Goal: Task Accomplishment & Management: Complete application form

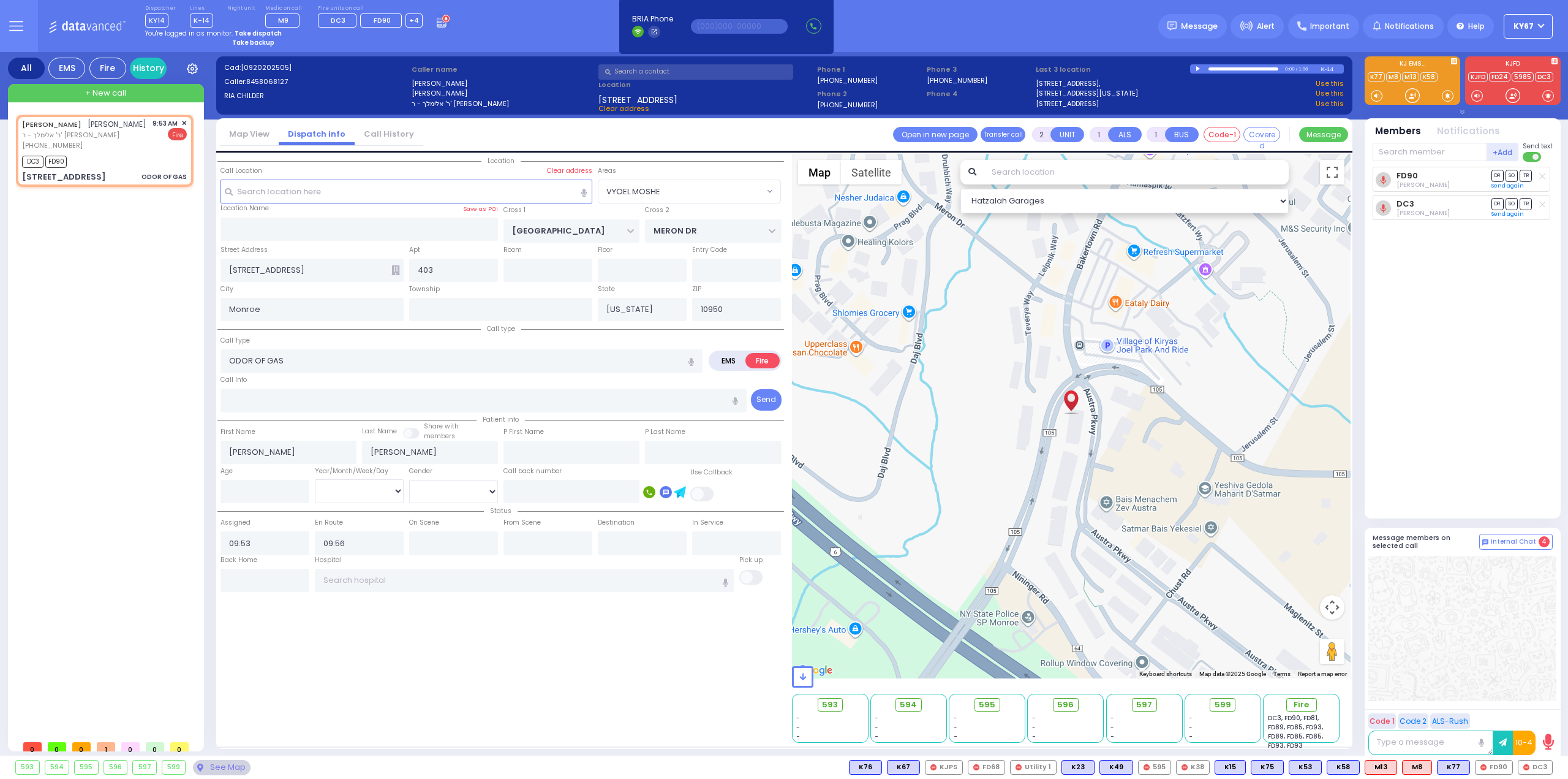
select select "VYOEL MOSHE"
select select
click at [1312, 736] on div "DC3, FD90, FD81, FD89, FD85, FD93, FD89, FD85, FD85, FD93, FD93" at bounding box center [1301, 731] width 68 height 37
click at [1306, 702] on span "Fire" at bounding box center [1306, 704] width 15 height 12
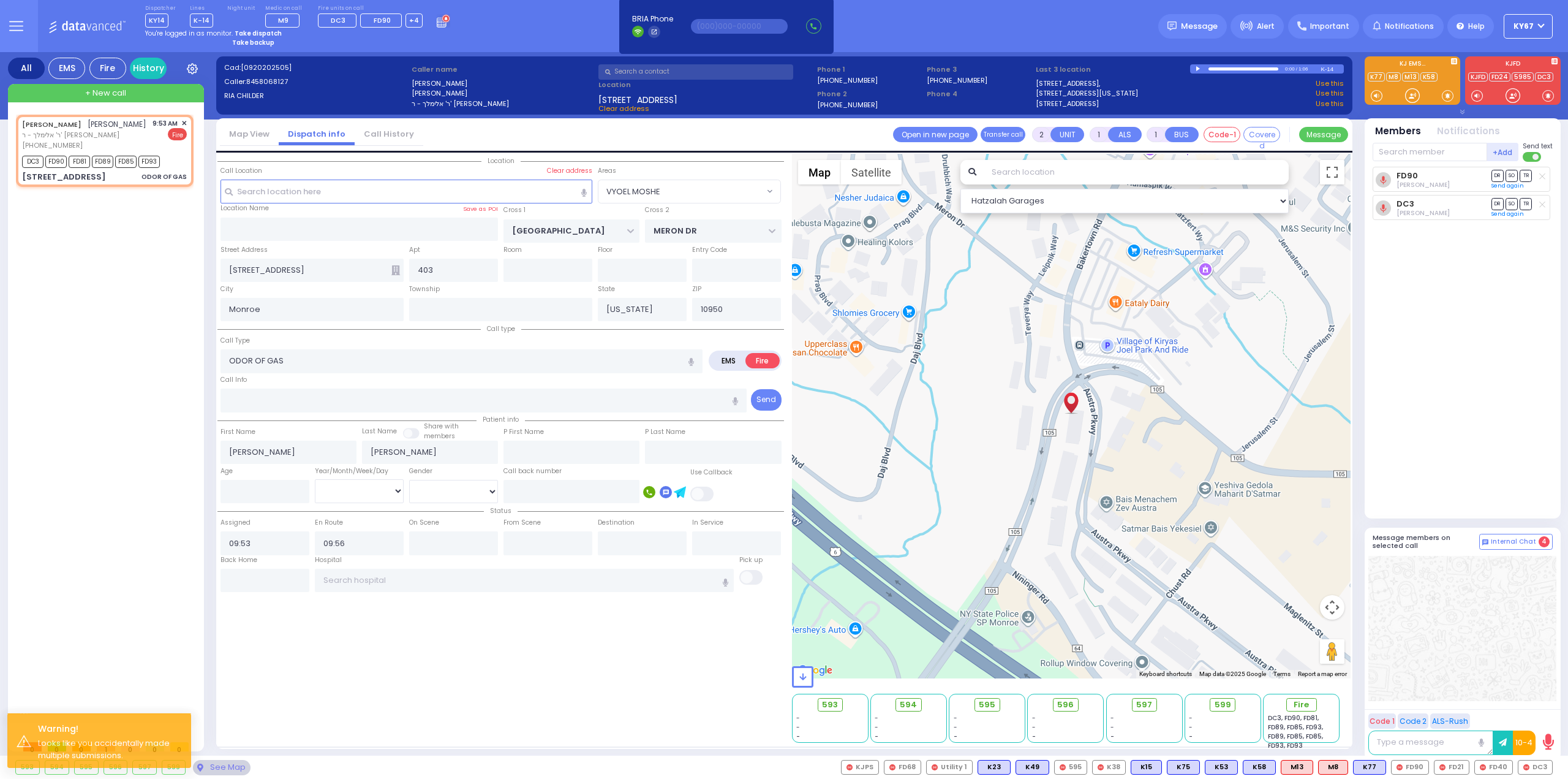
select select
radio input "true"
select select
select select "Hatzalah Garages"
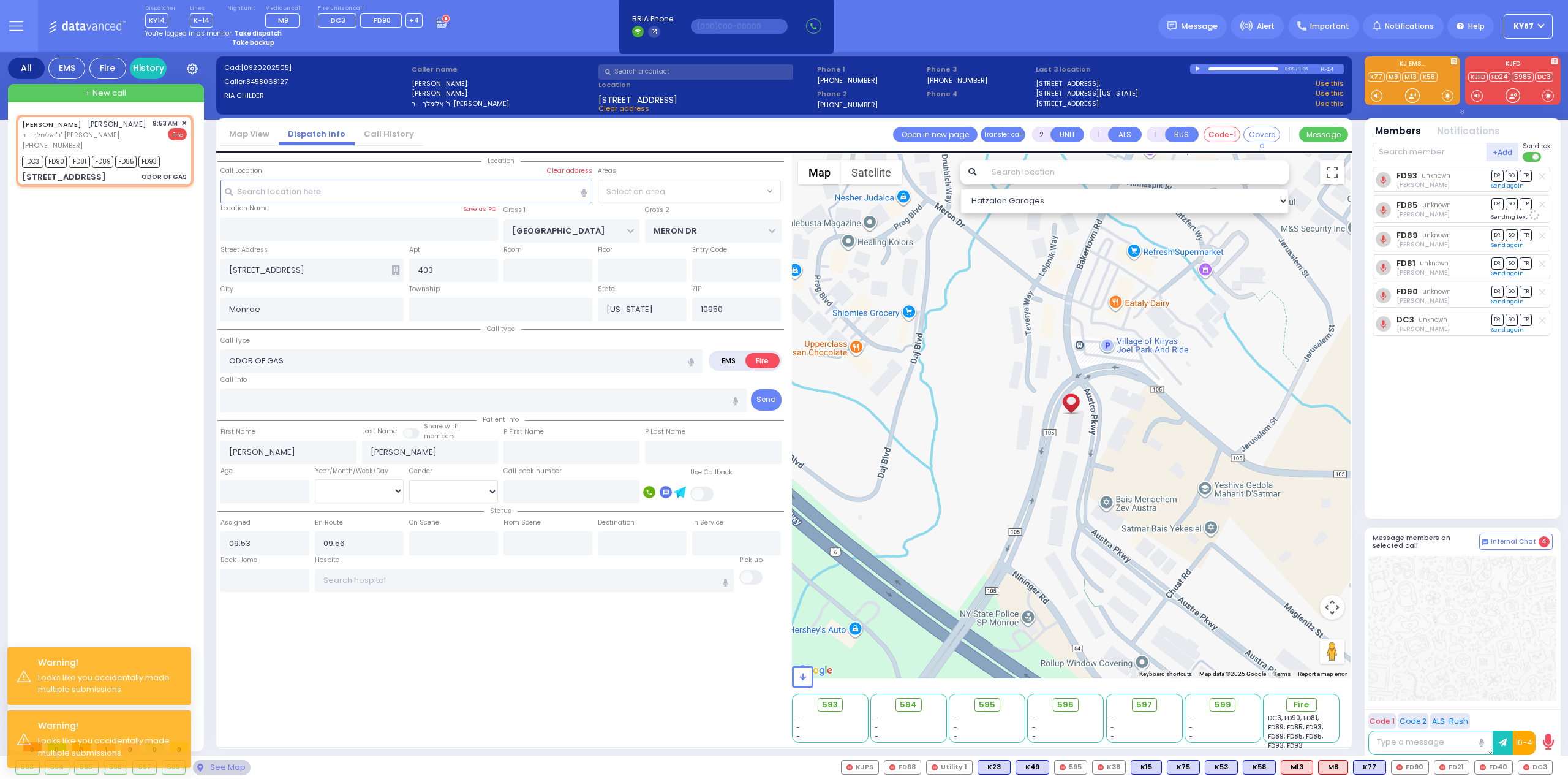
select select "VYOEL MOSHE"
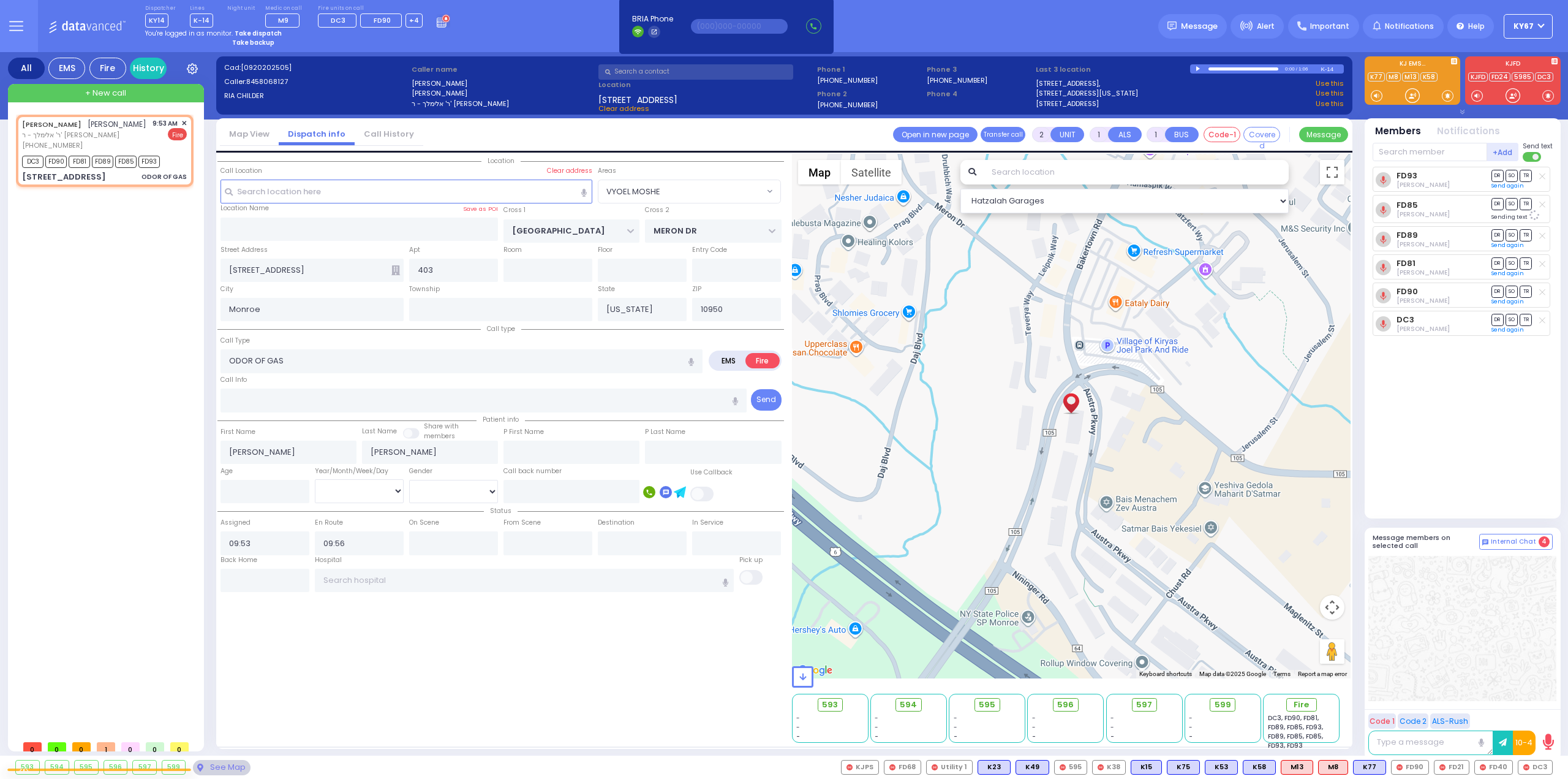
select select
radio input "true"
select select
select select "Hatzalah Garages"
select select
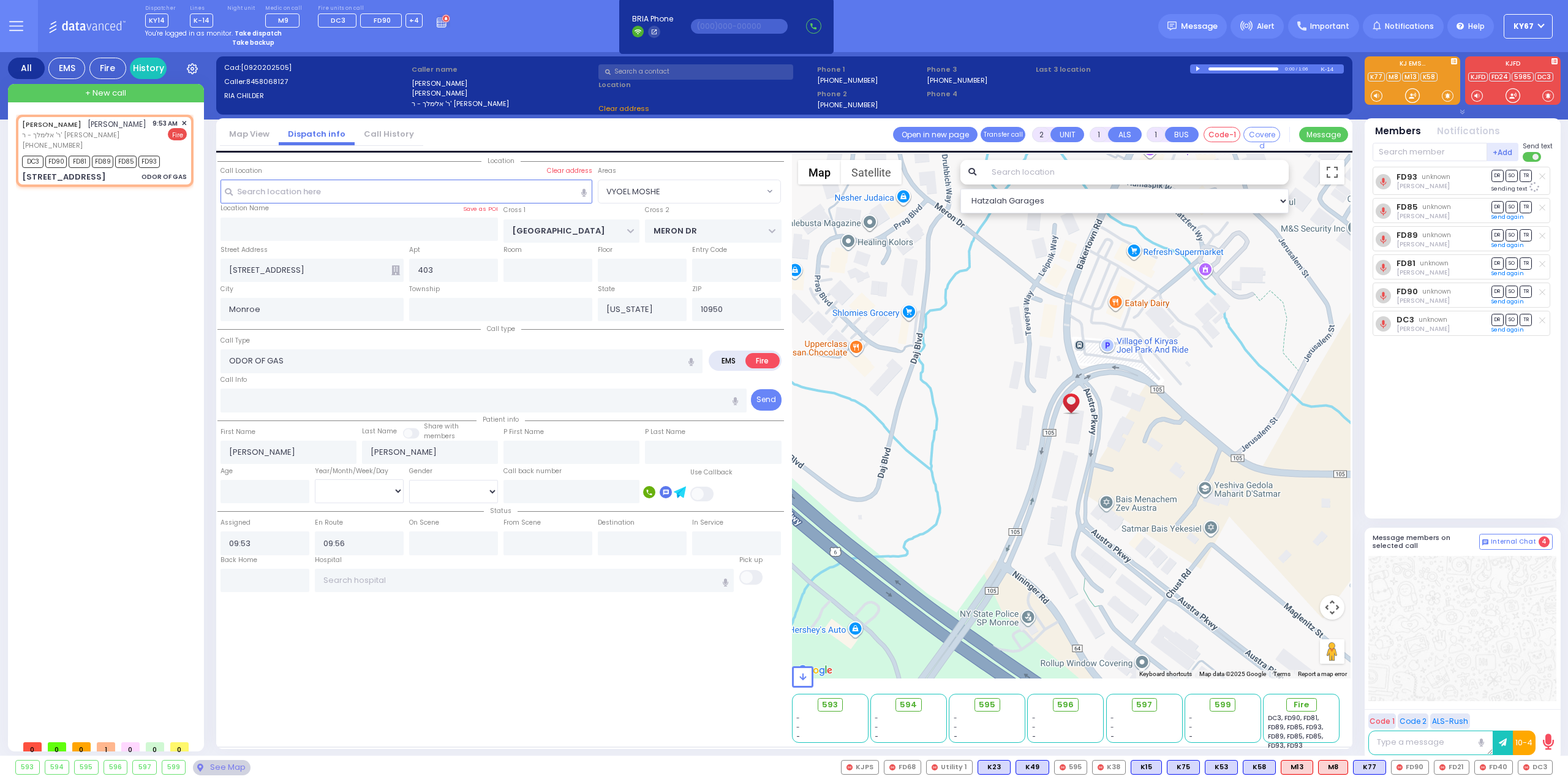
radio input "true"
select select
select select "Hatzalah Garages"
radio input "true"
select select
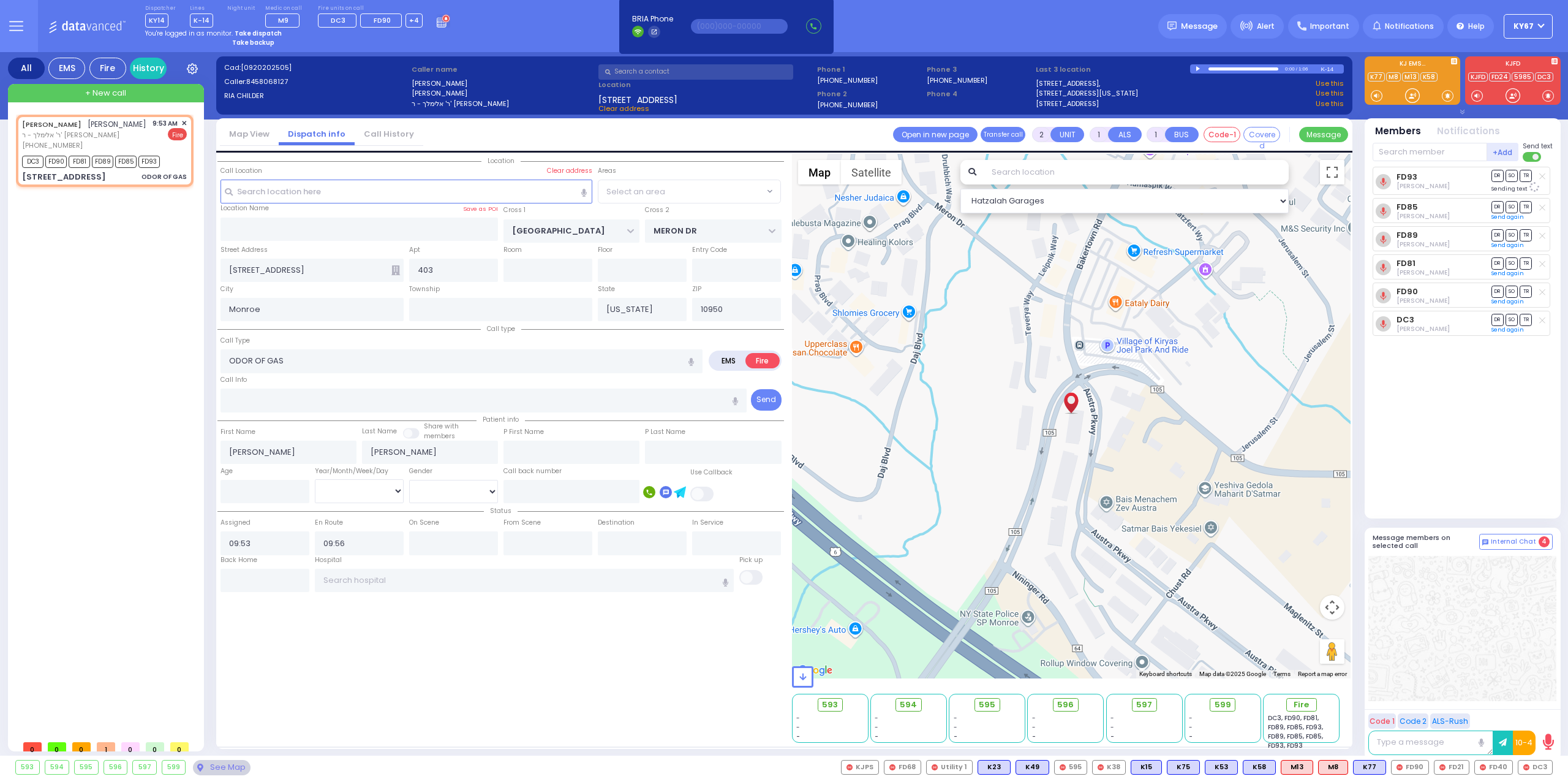
select select
select select "Hatzalah Garages"
radio input "true"
select select
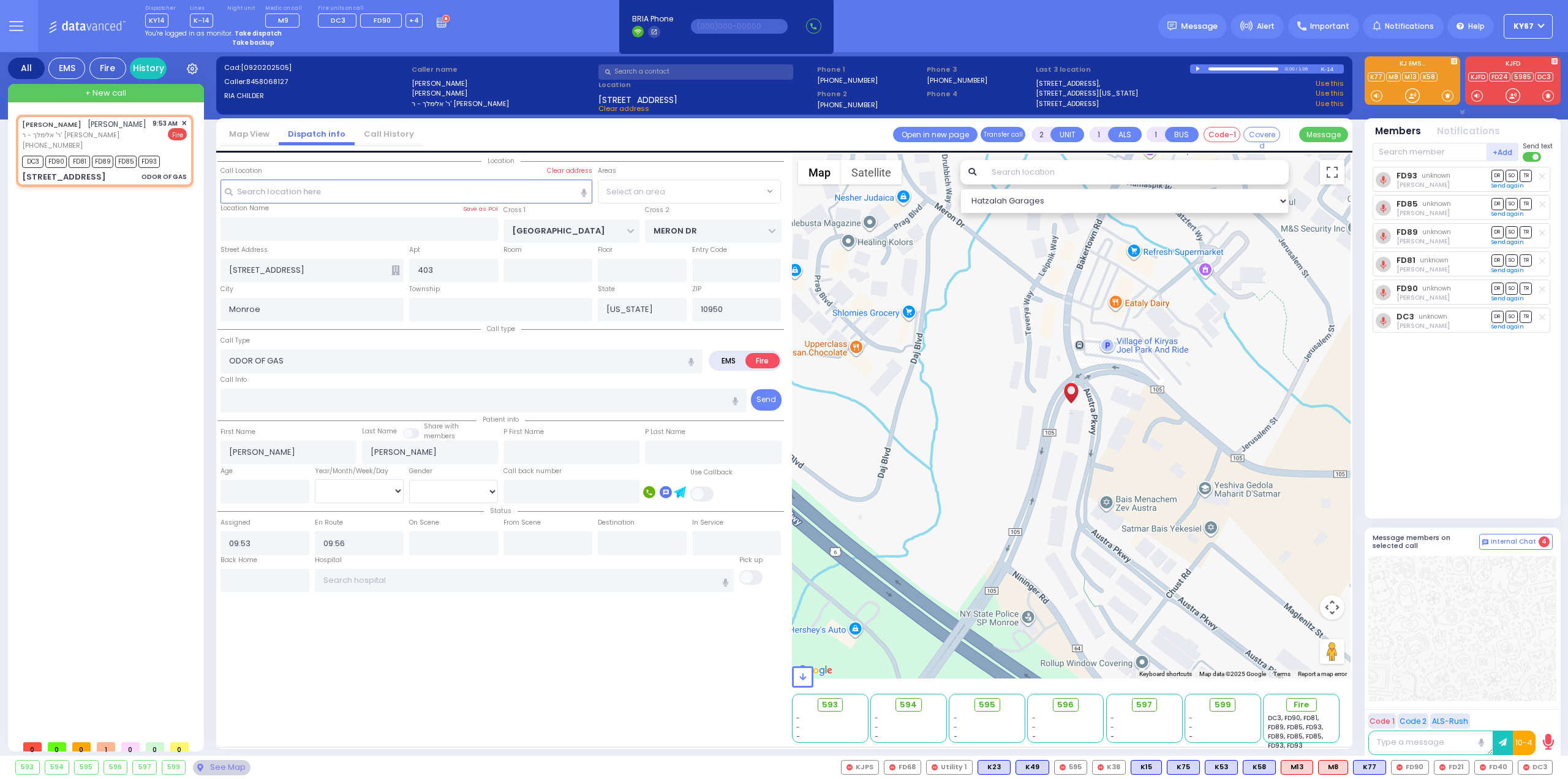
select select "Hatzalah Garages"
select select "VYOEL MOSHE"
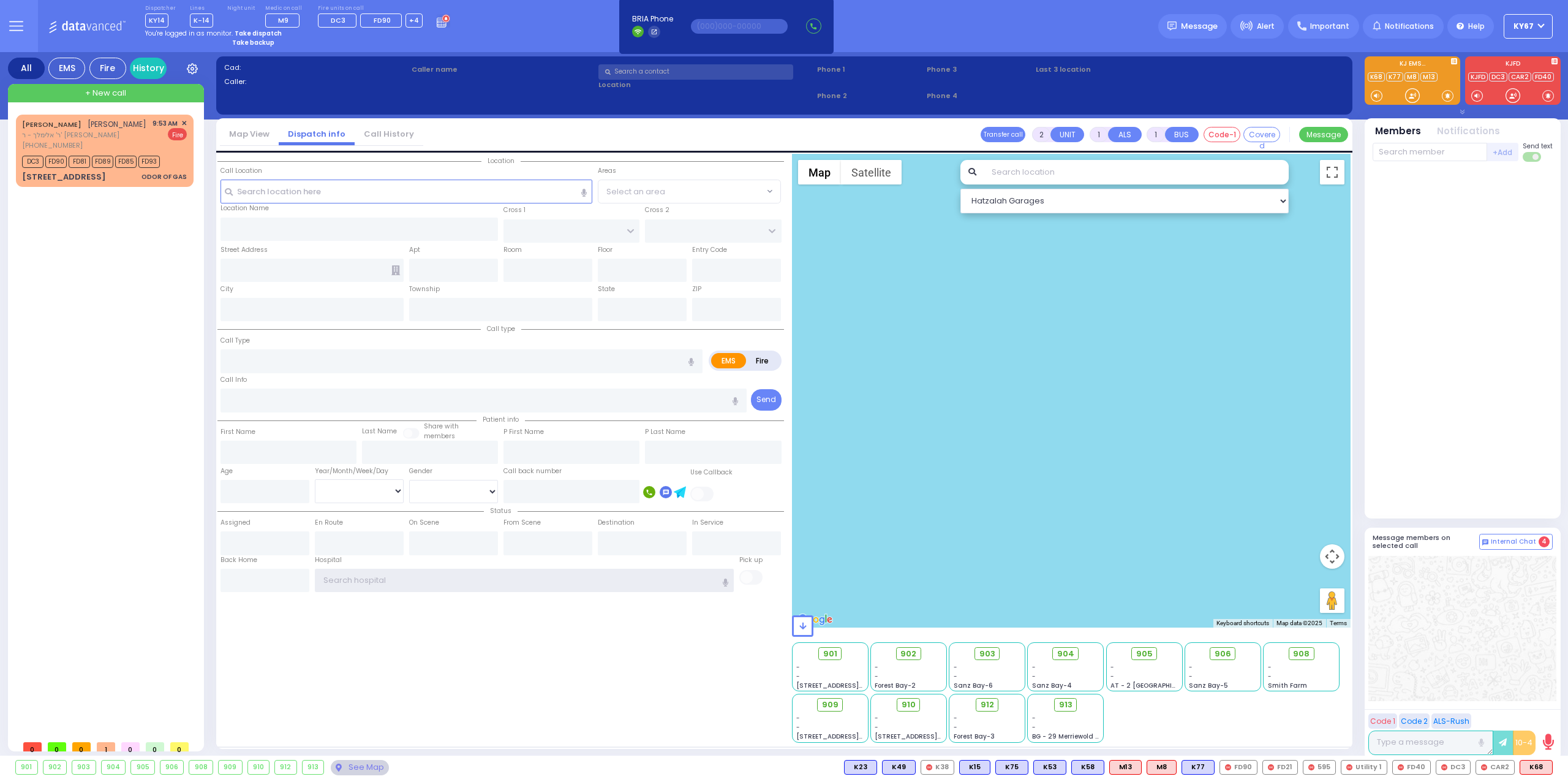
type input "Ky67"
click at [21, 27] on icon at bounding box center [16, 26] width 14 height 14
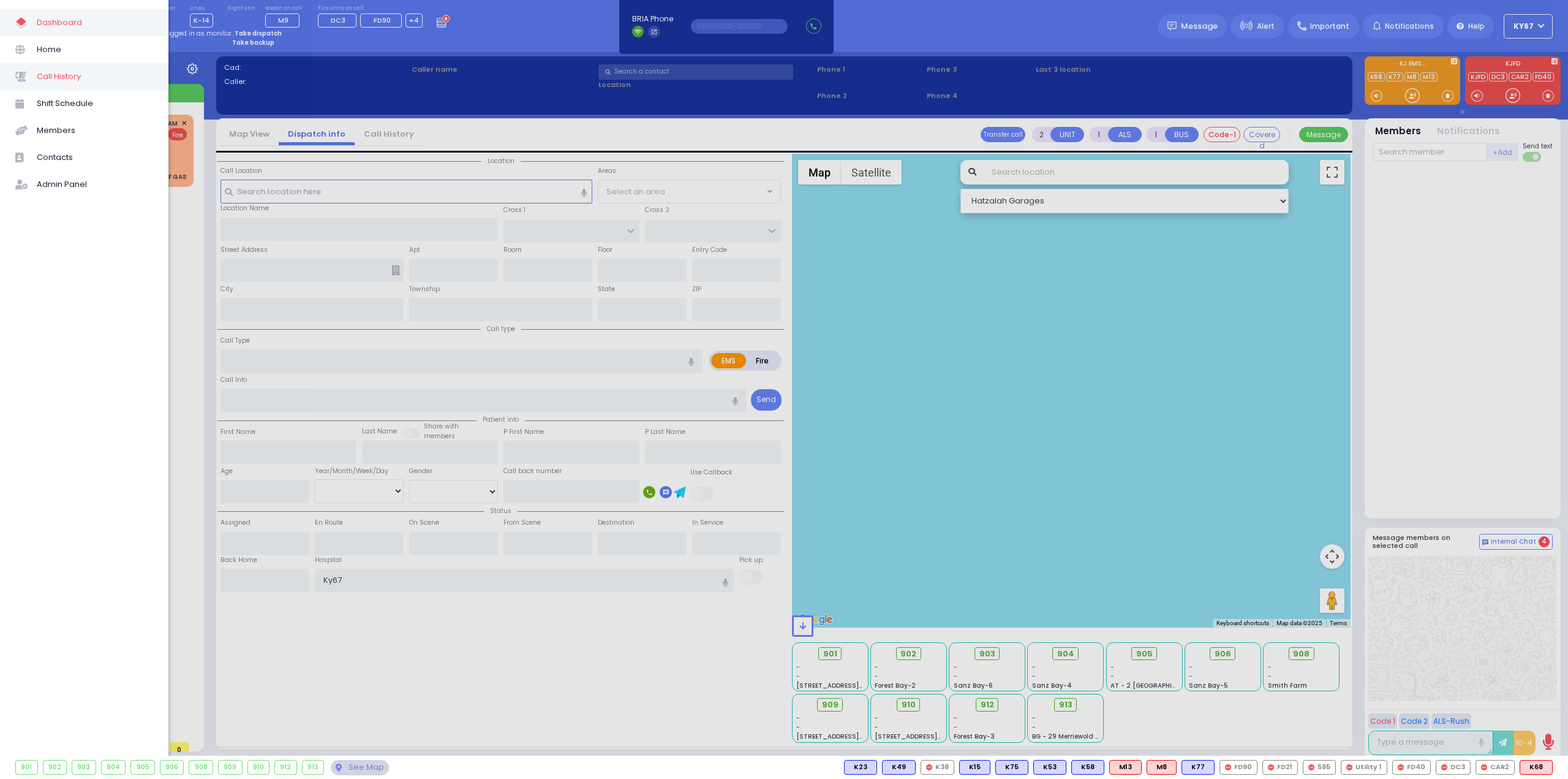
click at [68, 79] on span "Call History" at bounding box center [95, 77] width 117 height 16
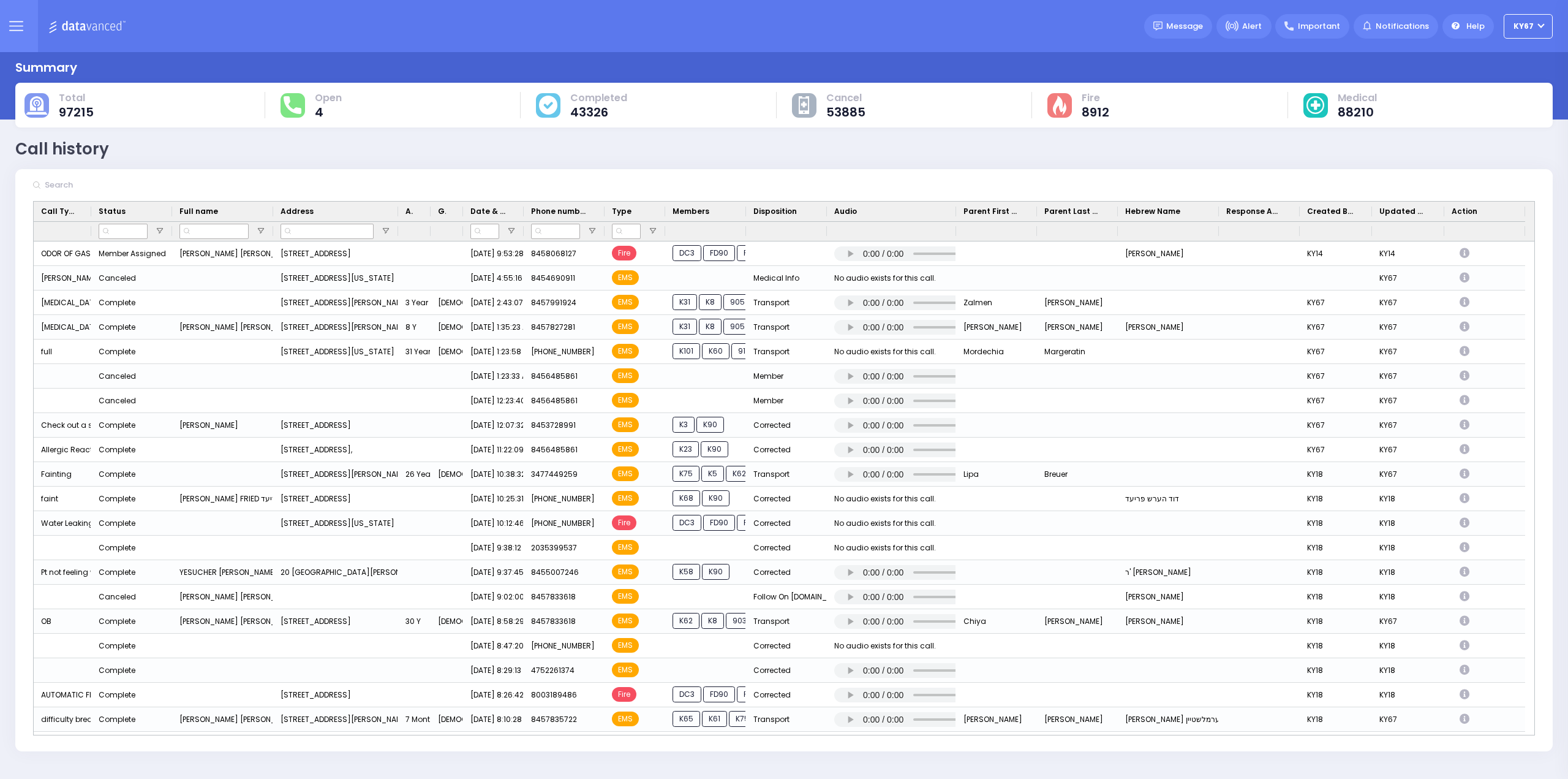
click at [29, 19] on button at bounding box center [15, 26] width 44 height 52
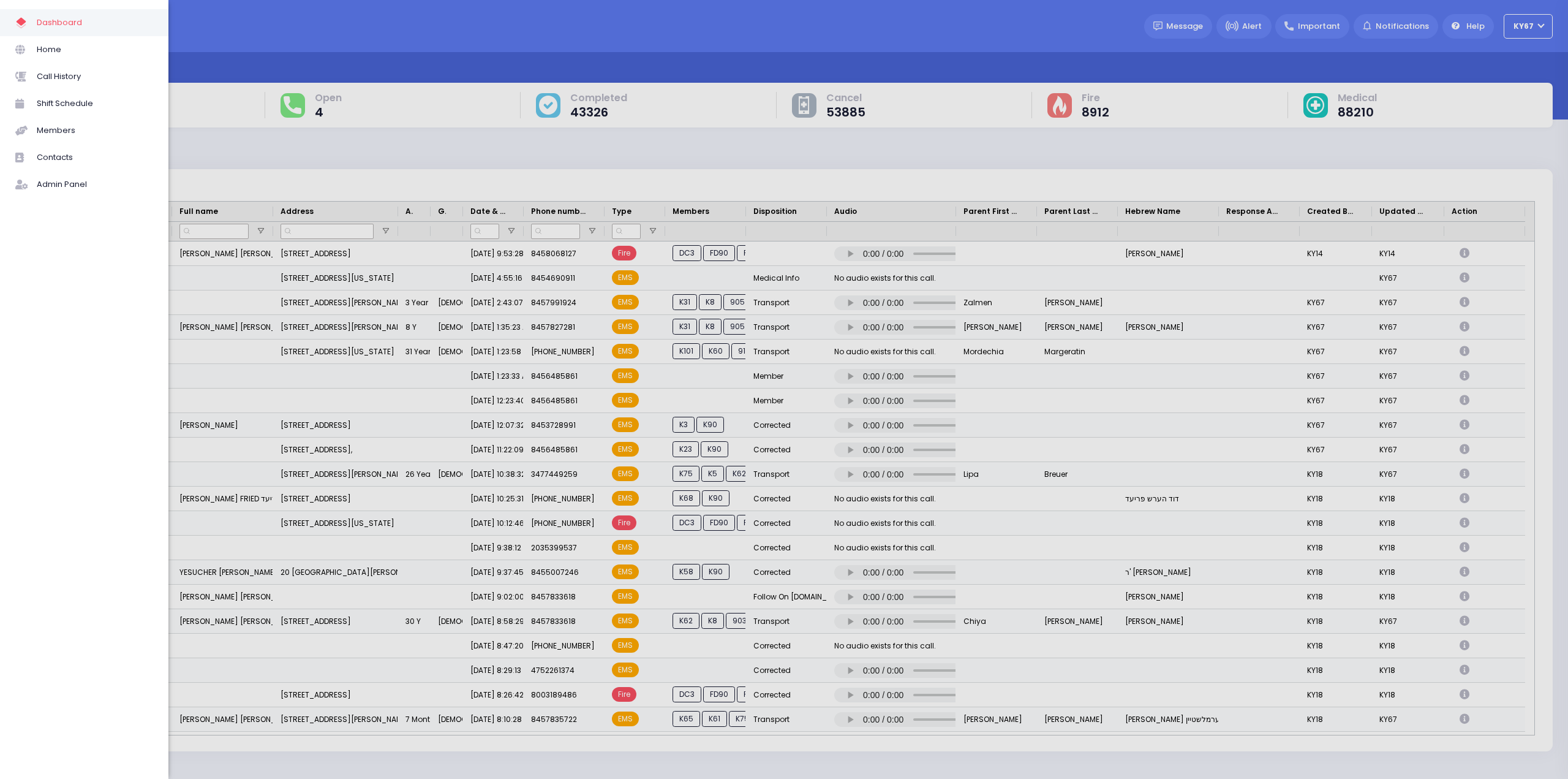
click at [49, 25] on span "Dashboard" at bounding box center [95, 23] width 117 height 16
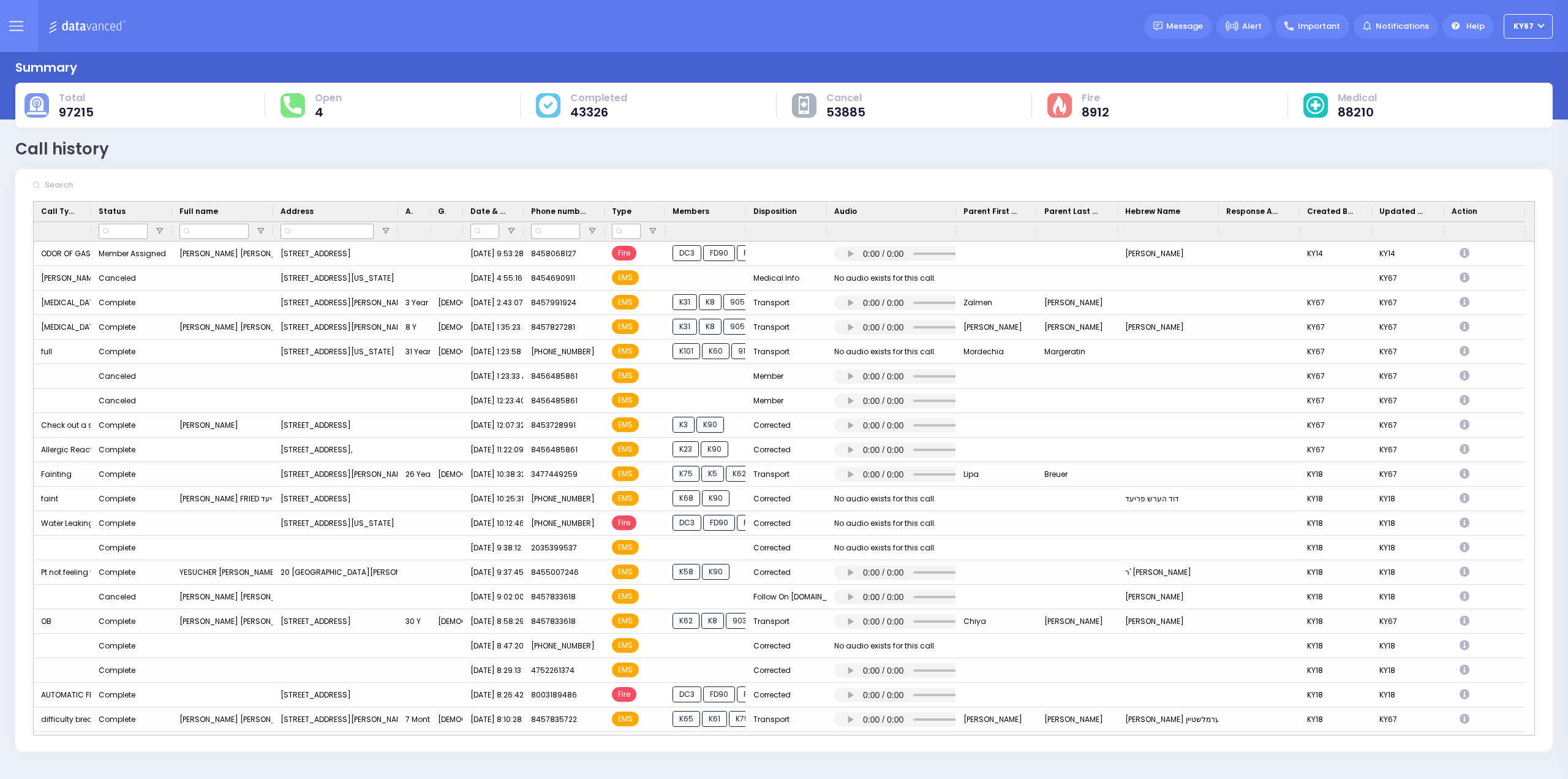
click at [0, 18] on button at bounding box center [15, 26] width 44 height 52
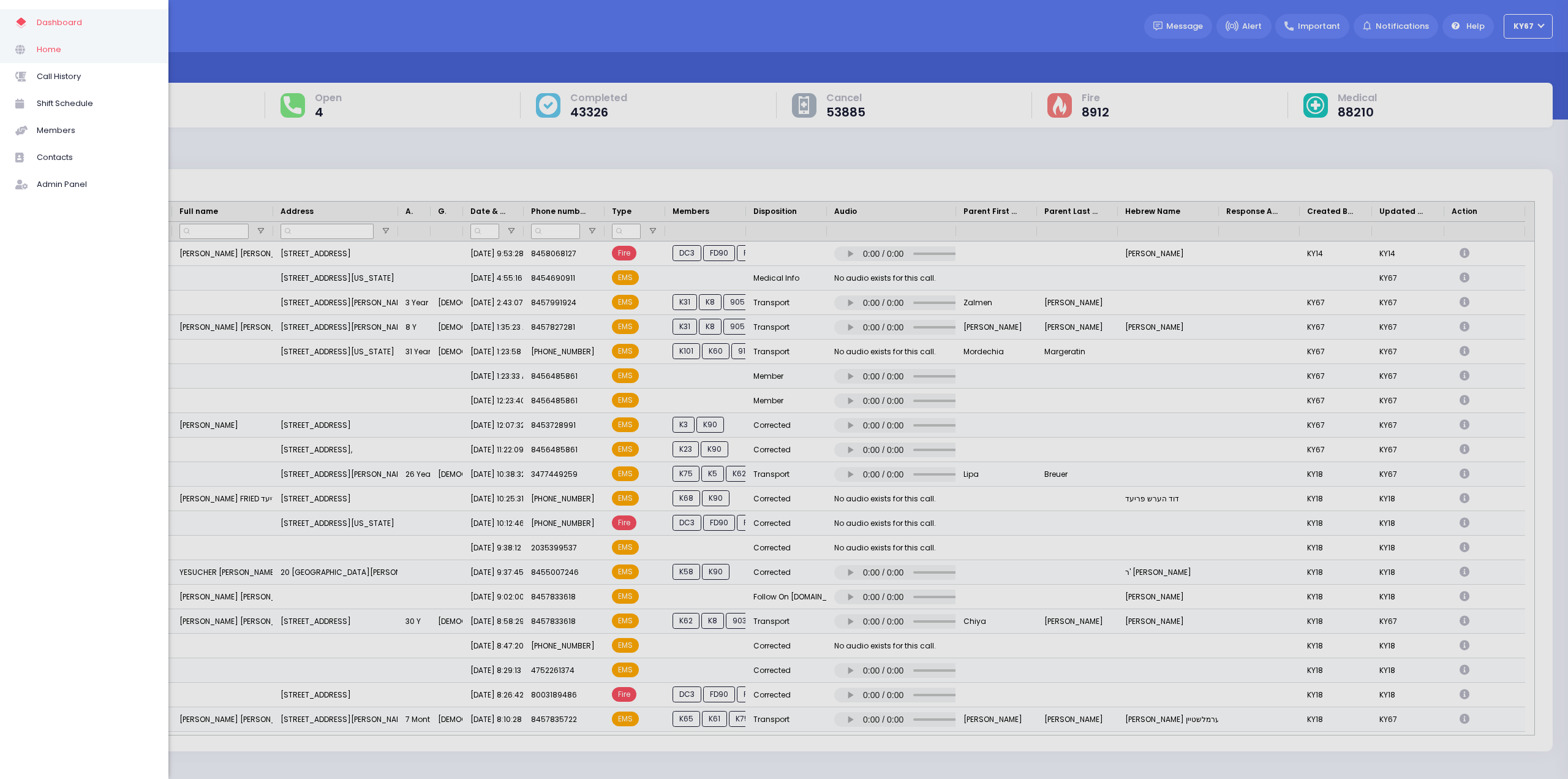
click at [35, 56] on span at bounding box center [26, 50] width 21 height 16
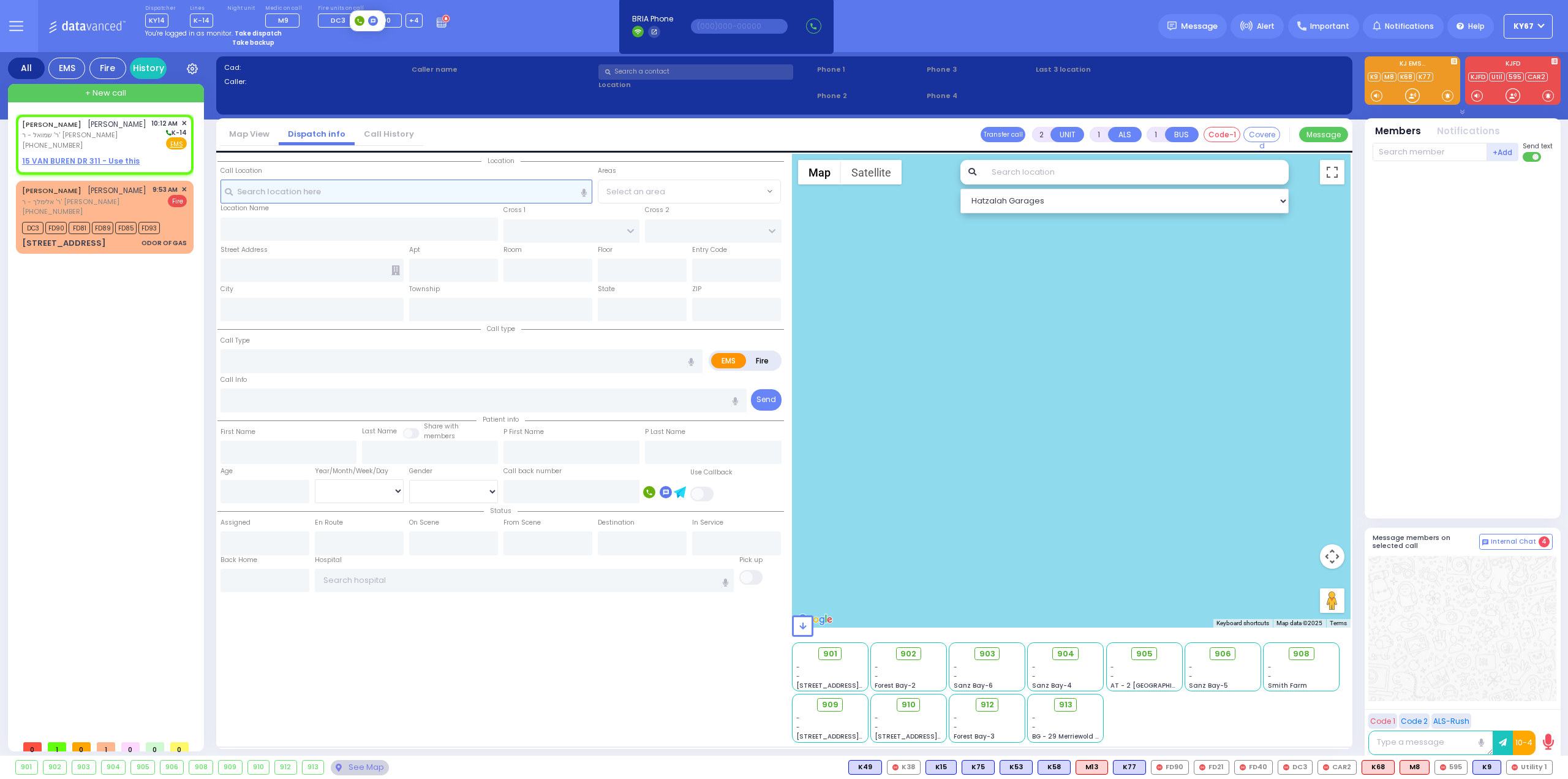
select select
radio input "true"
type input "MENACHEM NUCHEM"
type input "HEIMLICH"
select select
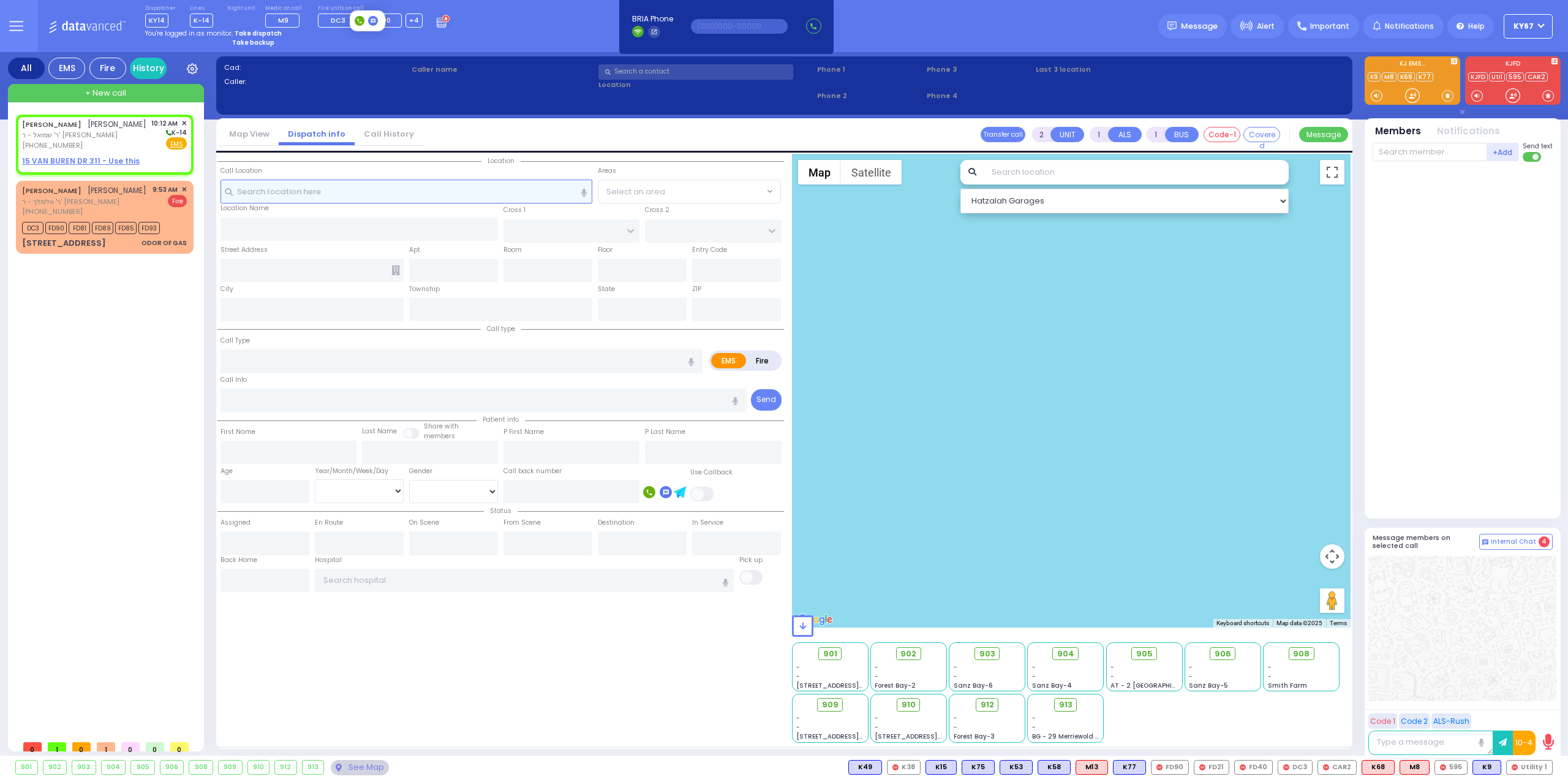
type input "10:12"
select select "Hatzalah Garages"
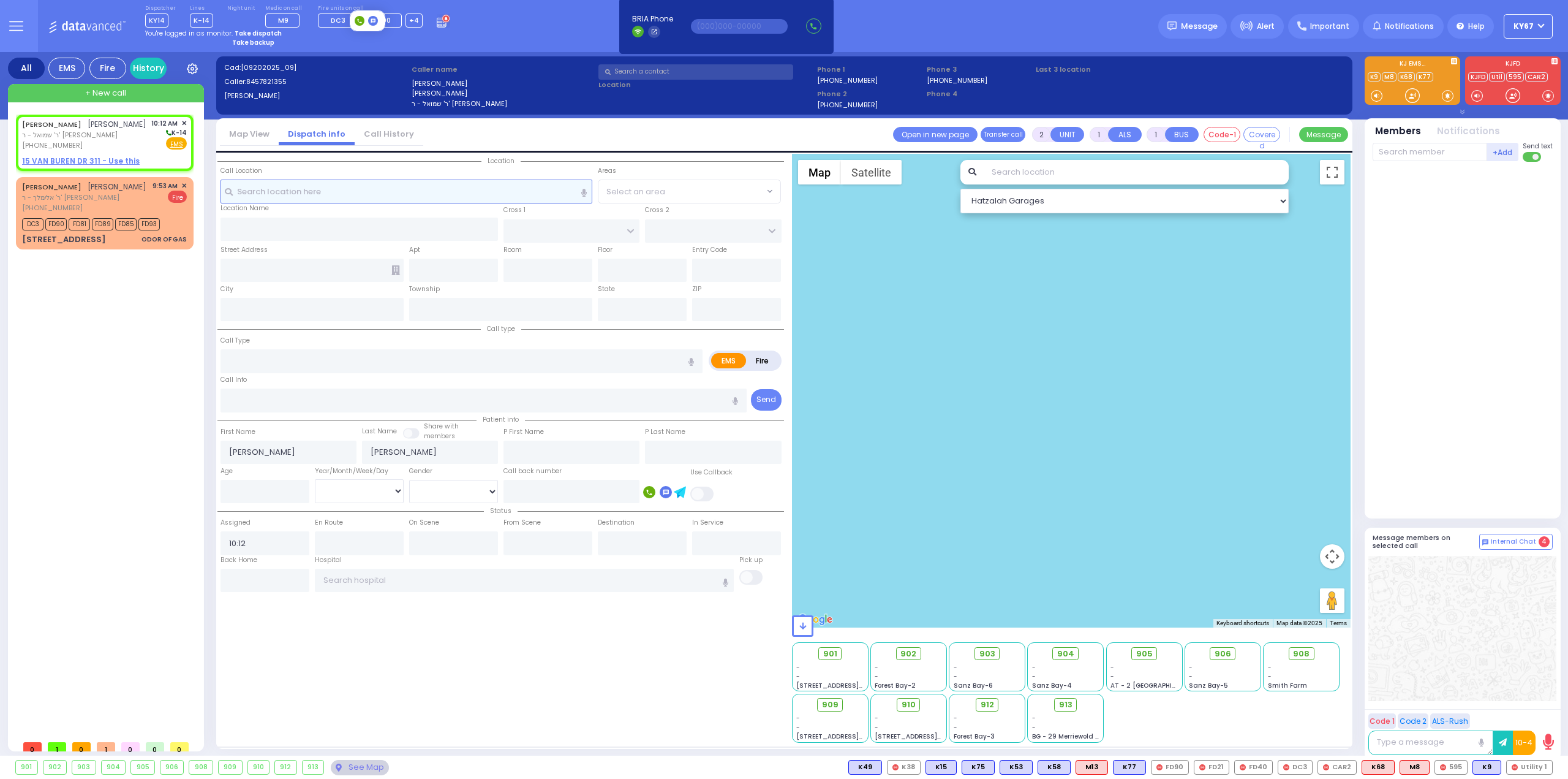
select select
radio input "true"
select select
select select "Hatzalah Garages"
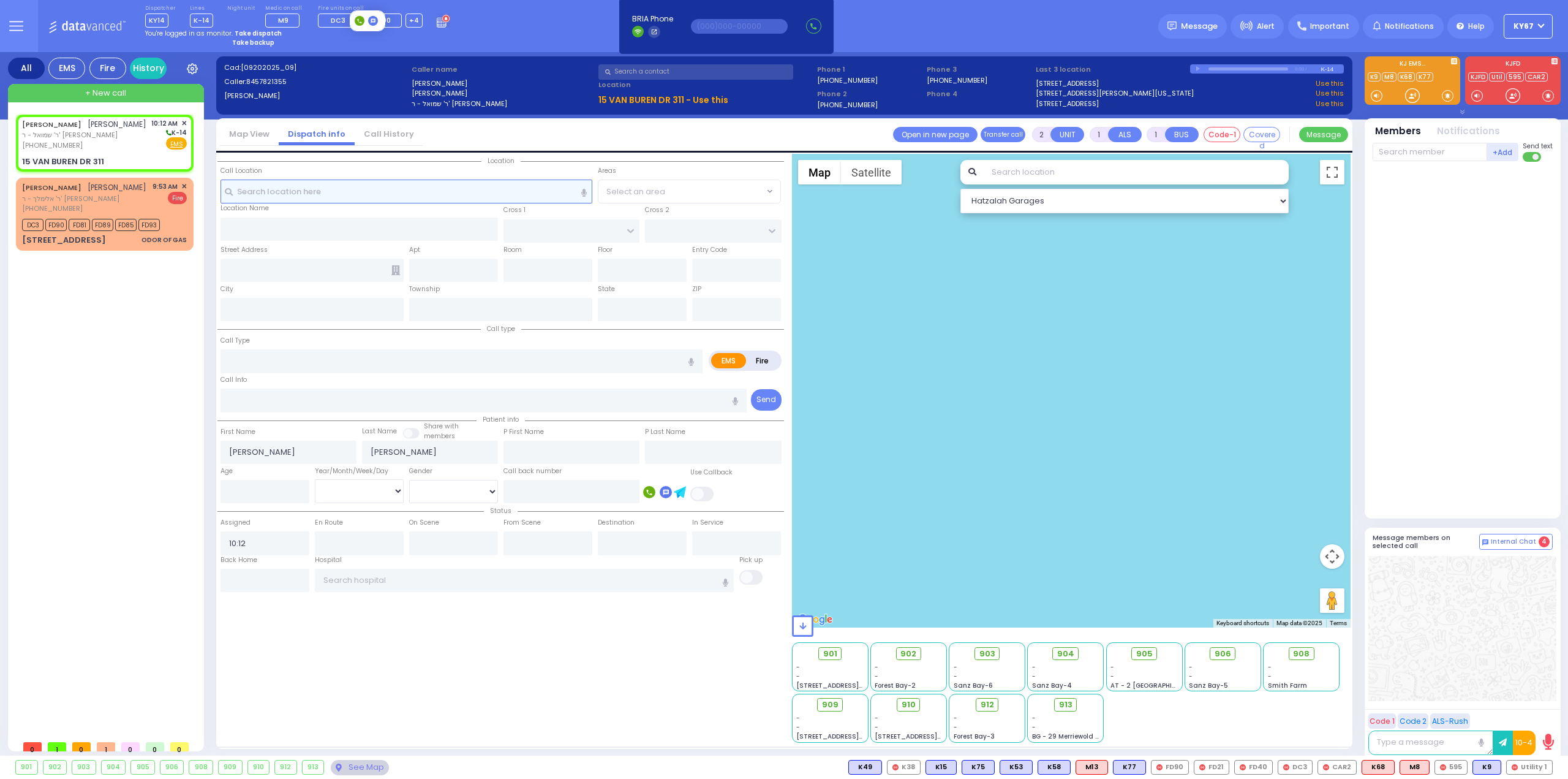
select select
radio input "true"
select select
select select "Hatzalah Garages"
type input "QUICKWAY RD"
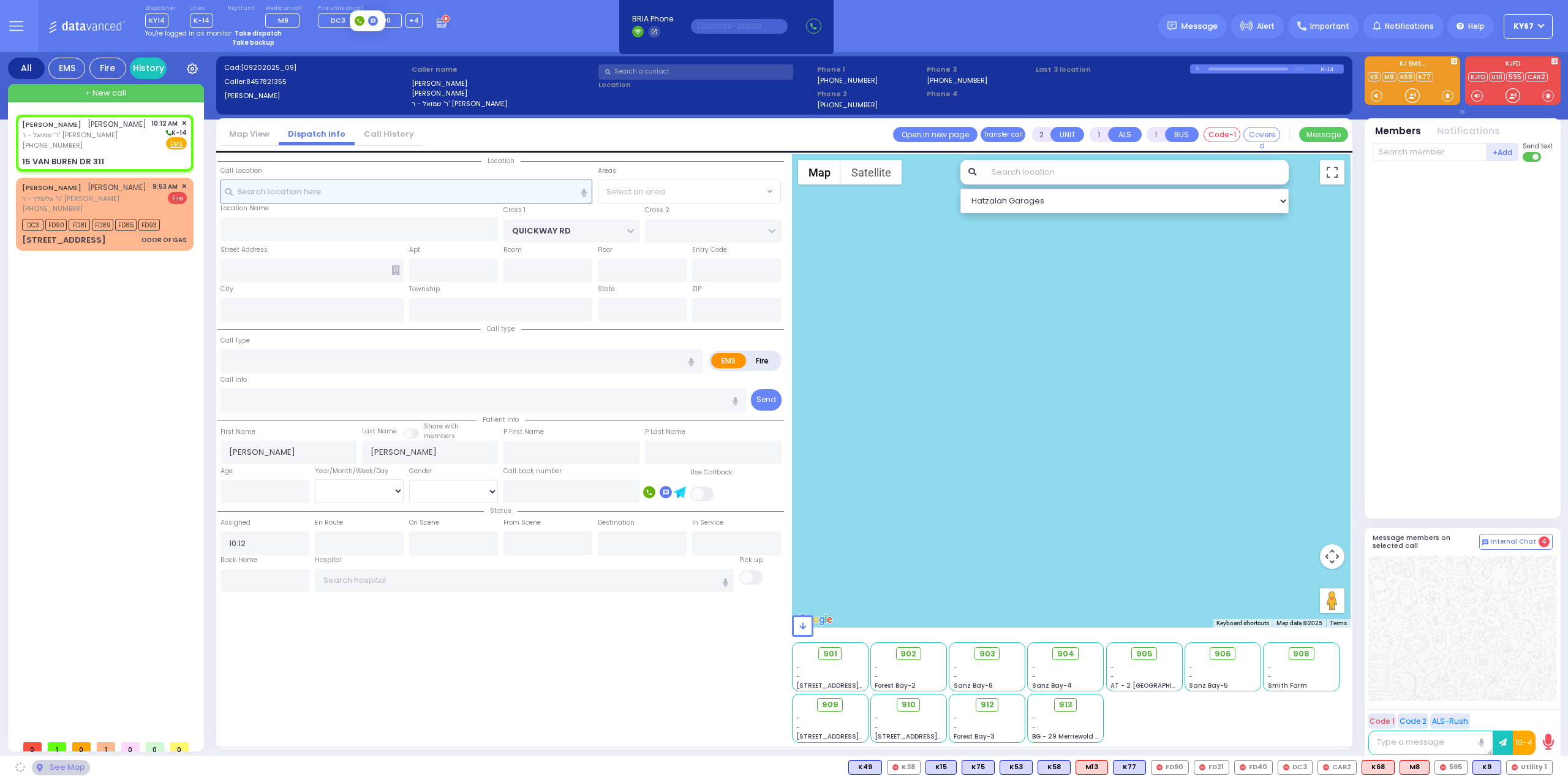
type input "SHINEV COURT"
type input "15 VAN BUREN DR"
type input "311"
type input "Monroe"
type input "[US_STATE]"
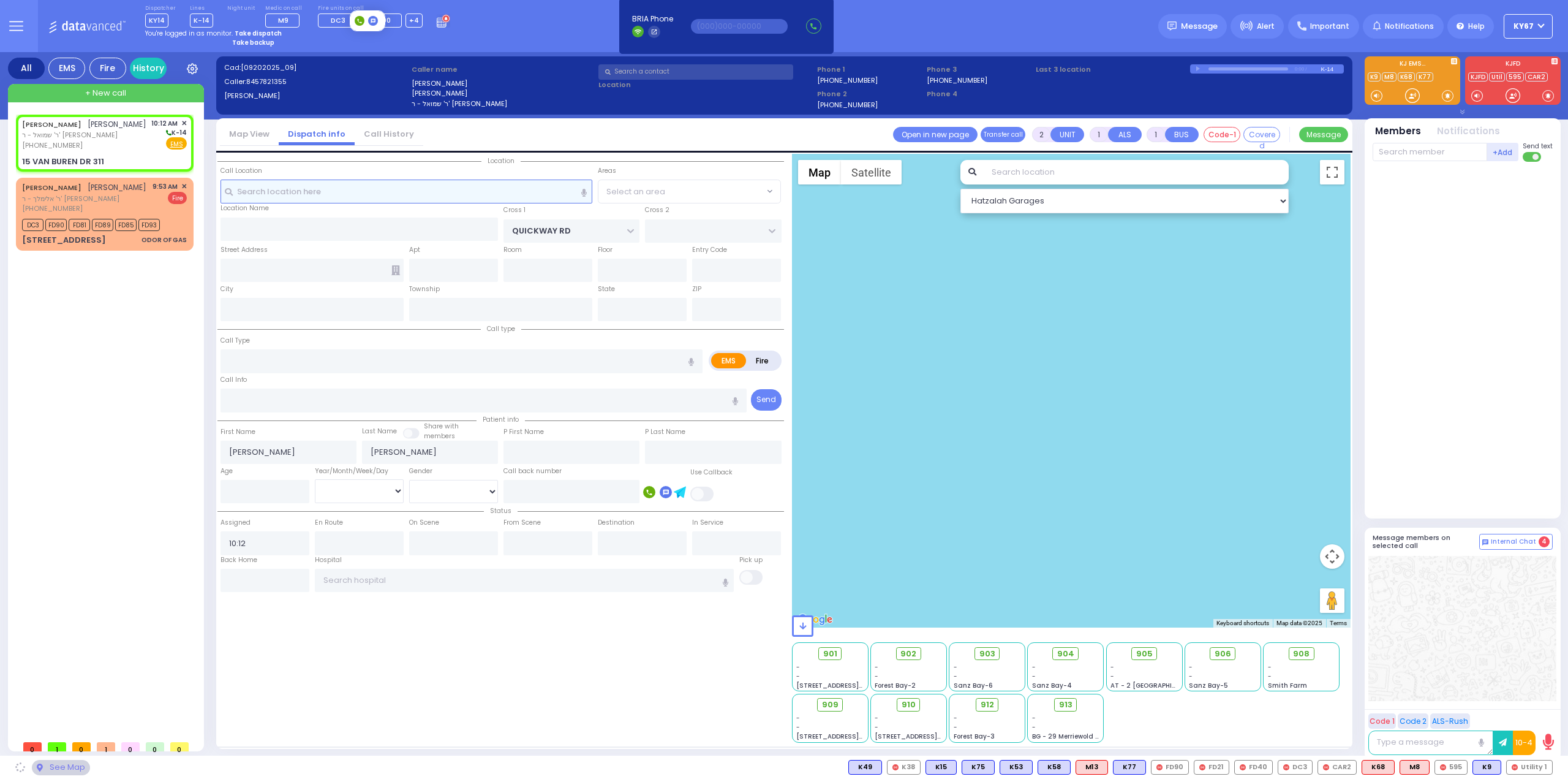
type input "10950"
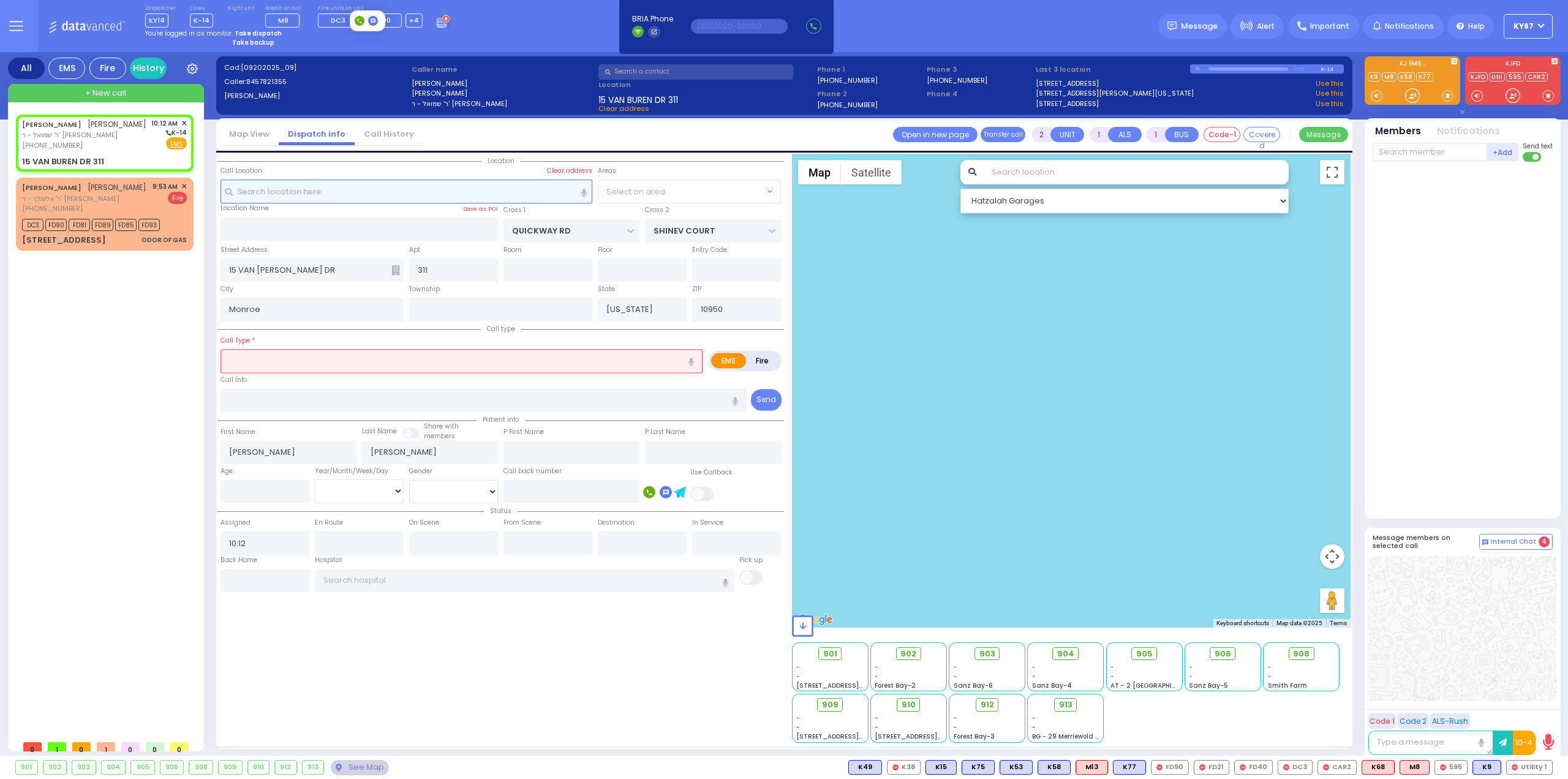
select select "SECTION 1"
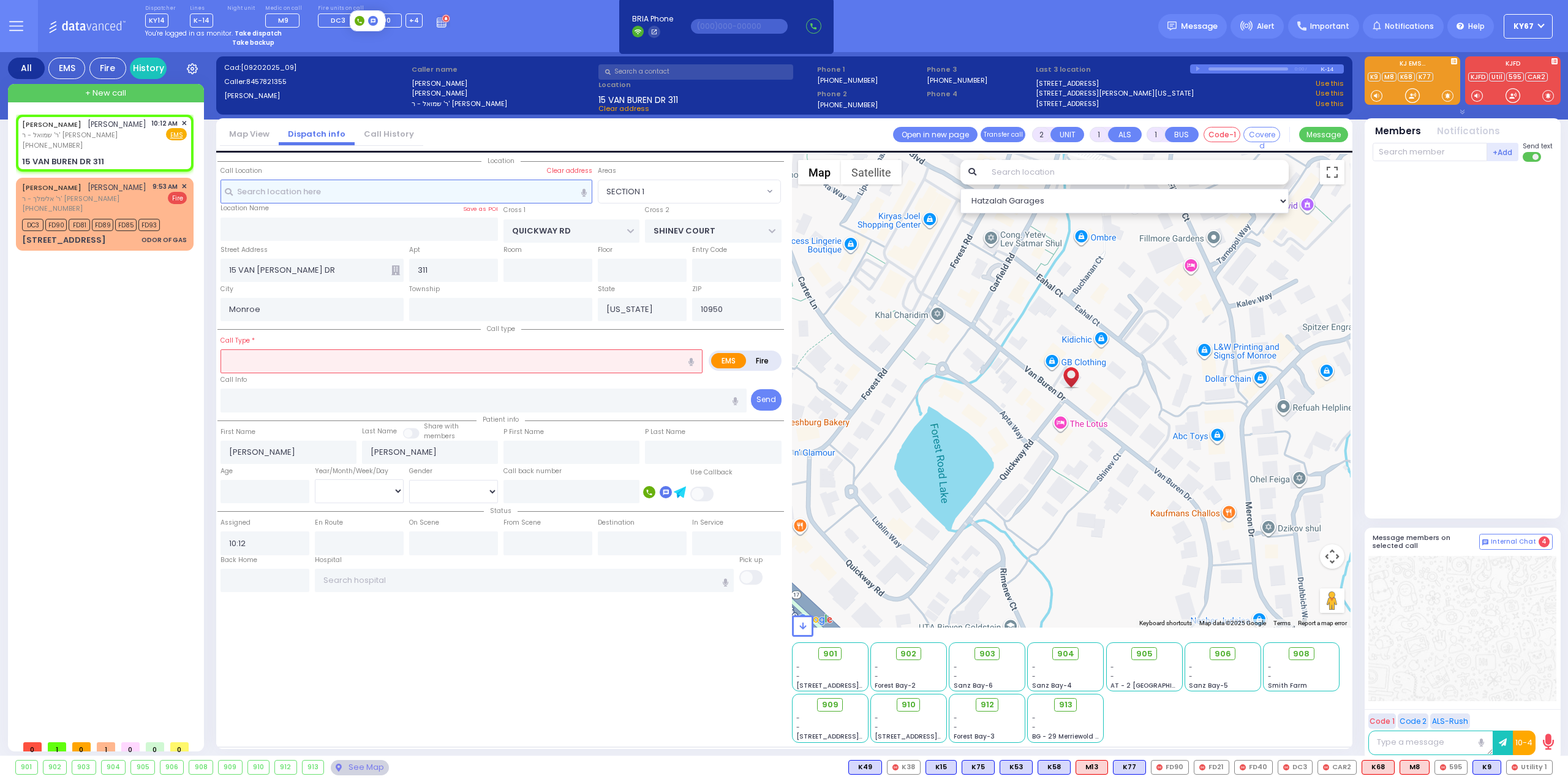
select select
radio input "true"
select select
select select "Hatzalah Garages"
select select "SECTION 1"
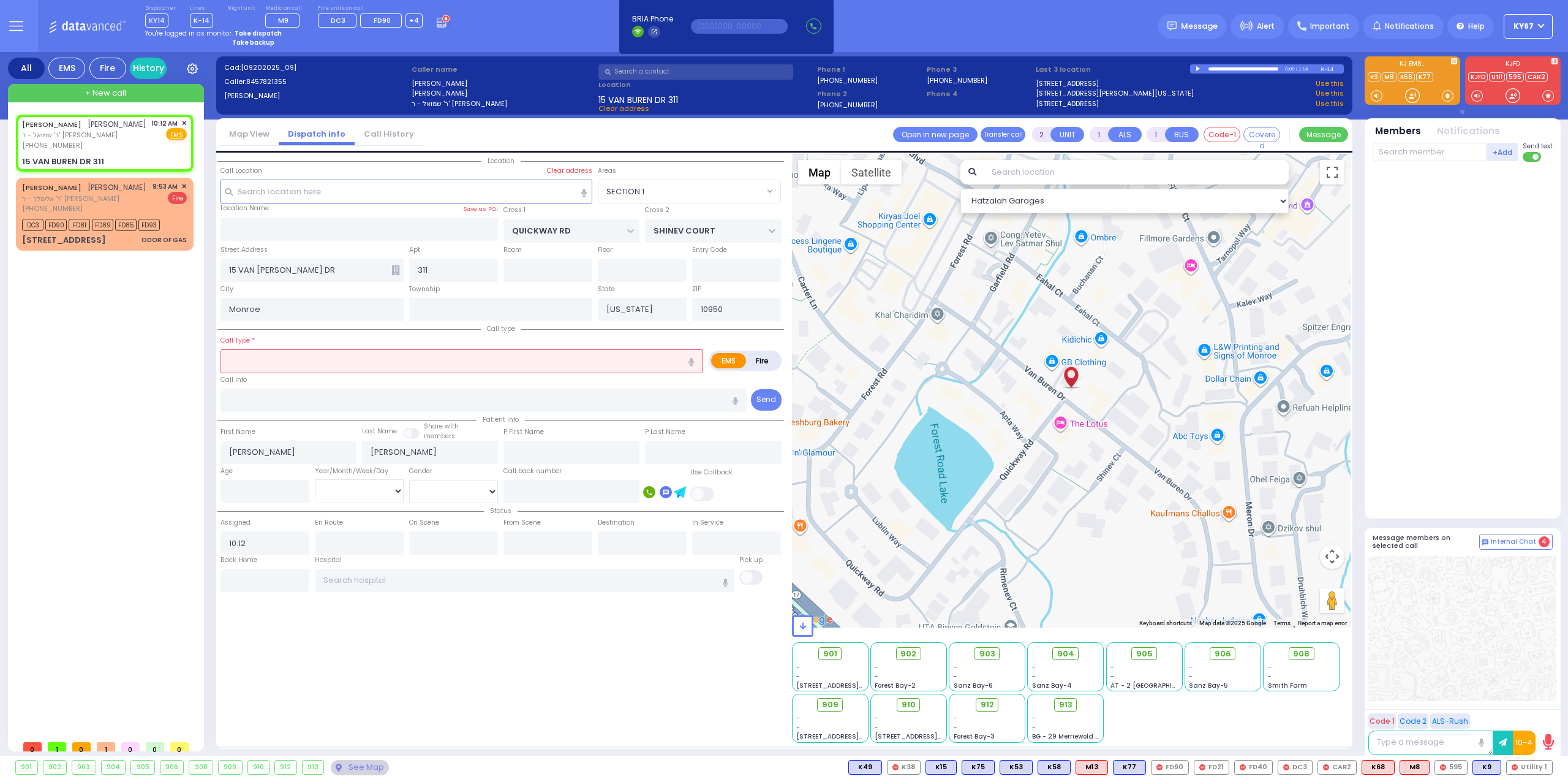
click at [256, 33] on strong "Take dispatch" at bounding box center [258, 34] width 47 height 9
select select "9"
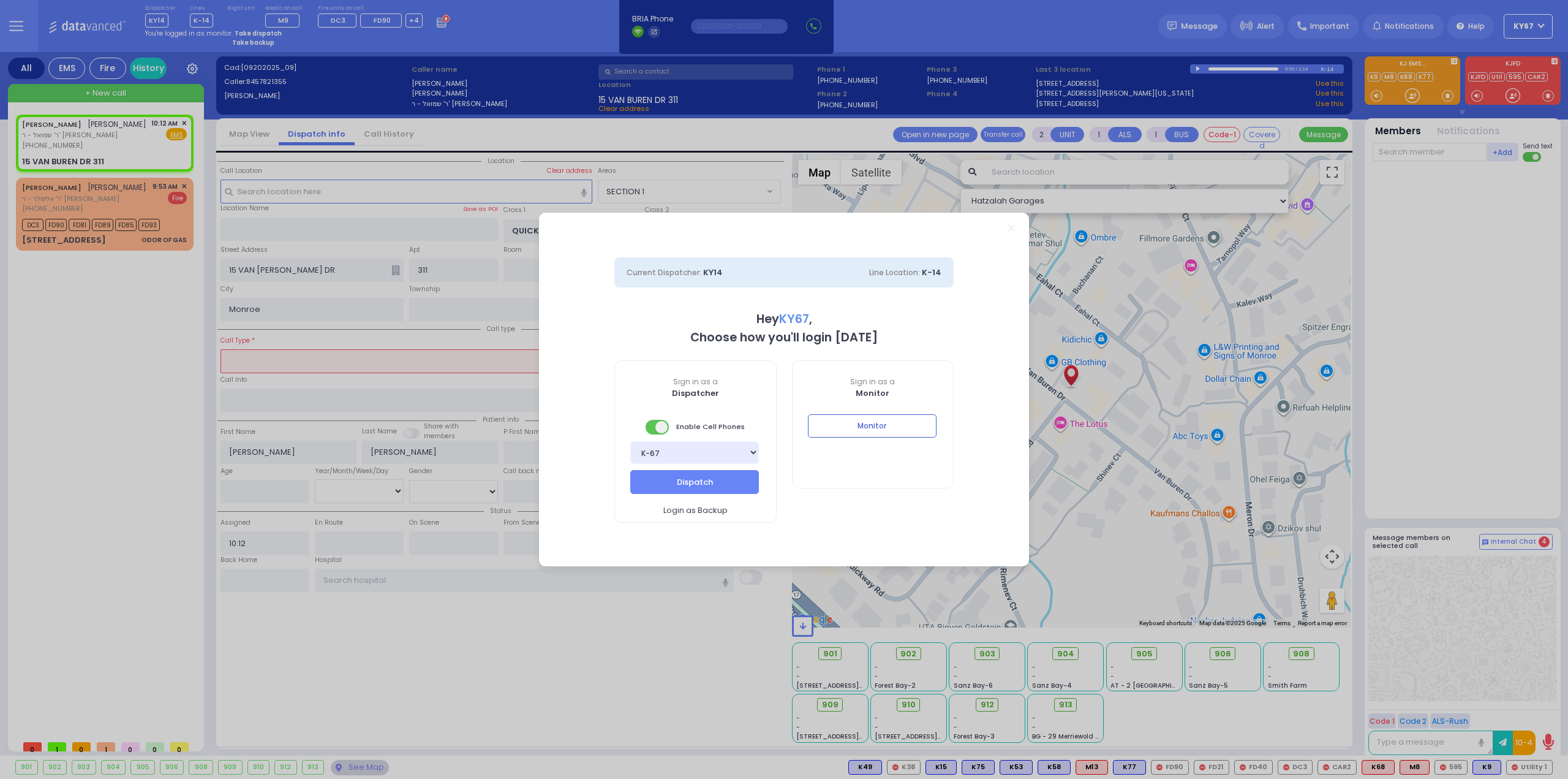
click at [672, 469] on div "Bay K-14 K-16 K-18 K-40 K-6 K-61 K-63 K-67 K-72 Medic 7 K-68 K-48 D-801 D-802 D…" at bounding box center [695, 456] width 161 height 29
click at [671, 480] on button "Dispatch" at bounding box center [695, 481] width 129 height 23
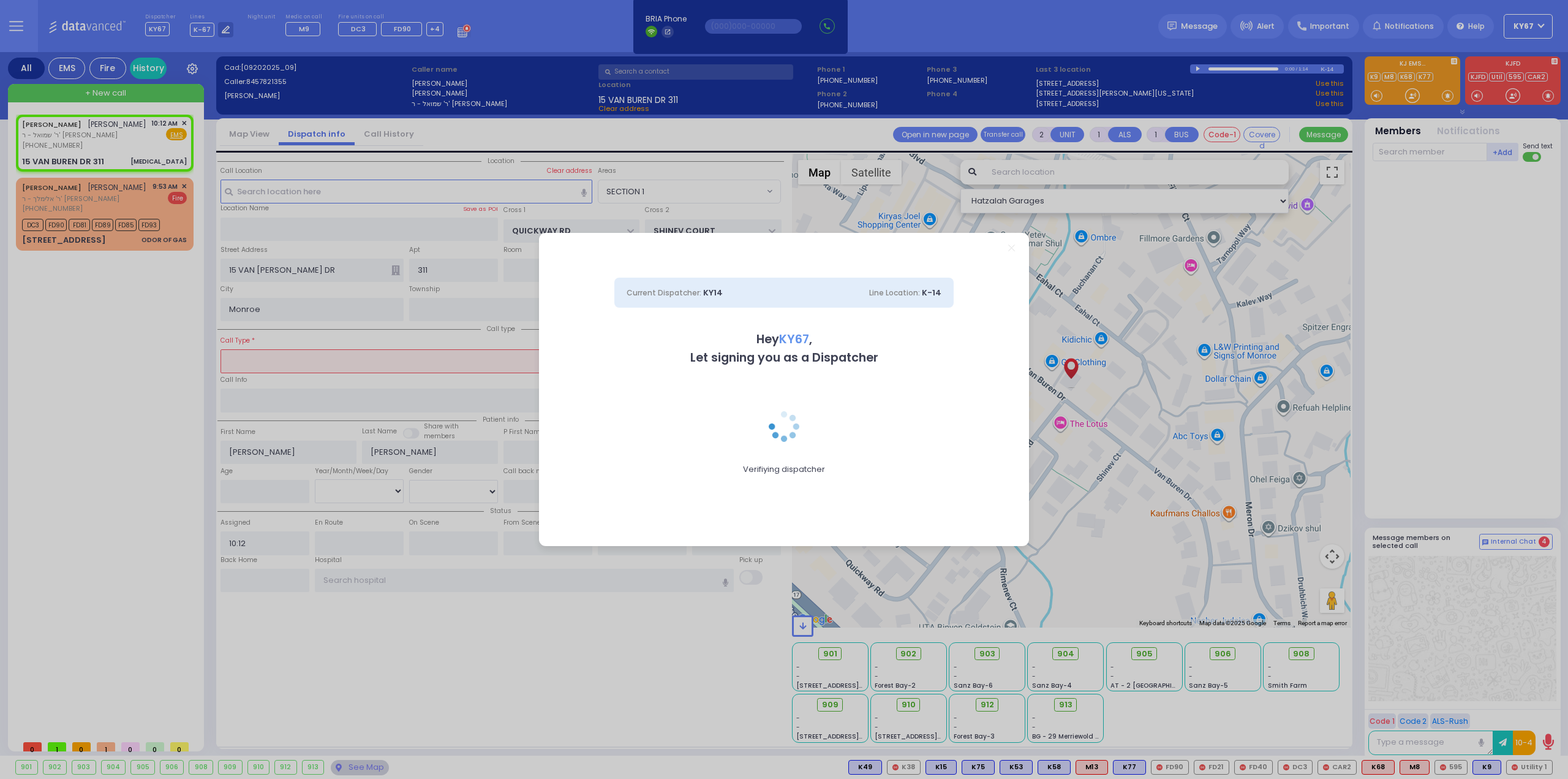
type input "0"
select select
type input "[MEDICAL_DATA]"
radio input "true"
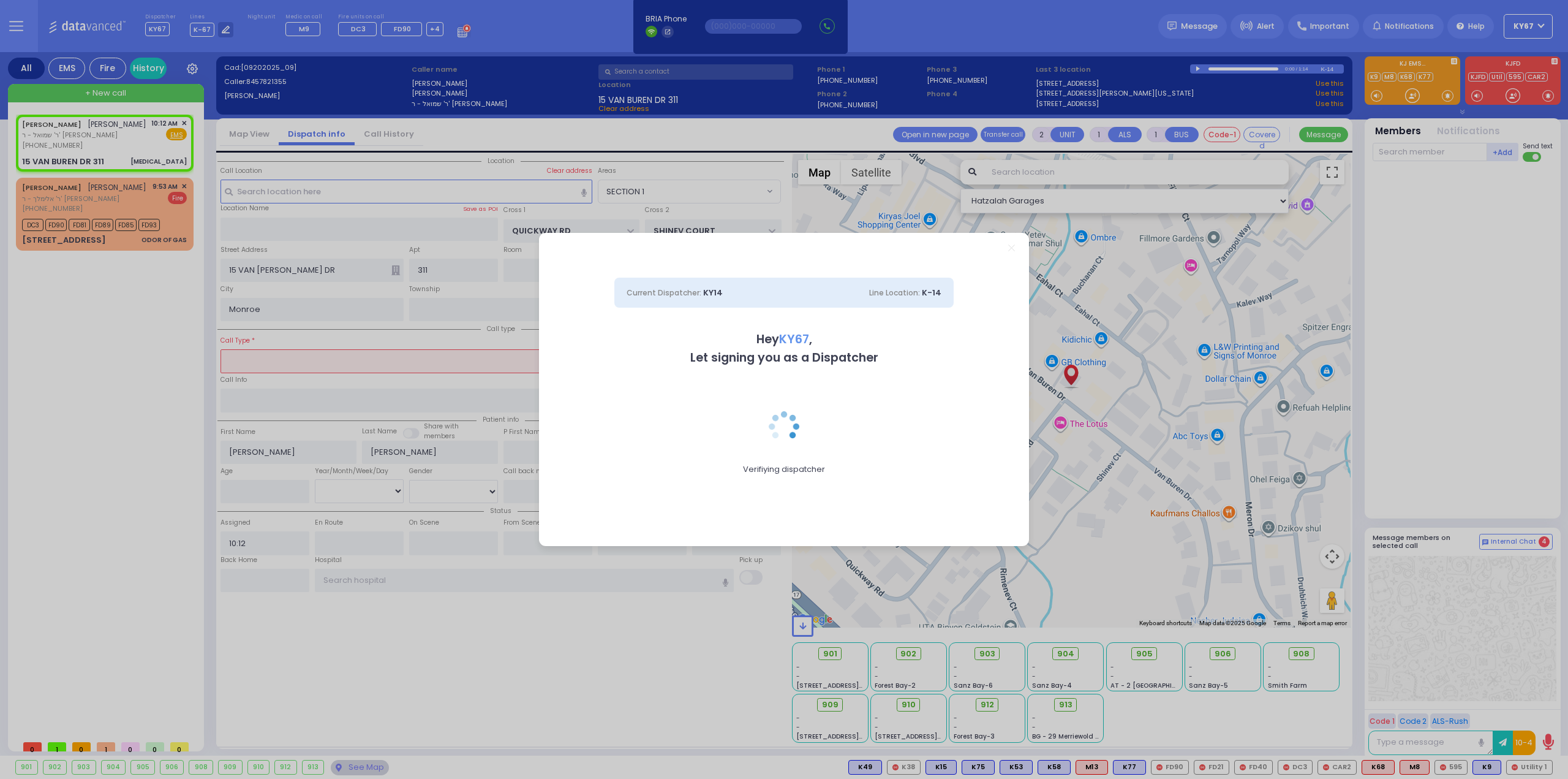
select select
select select "Hatzalah Garages"
select select "SECTION 1"
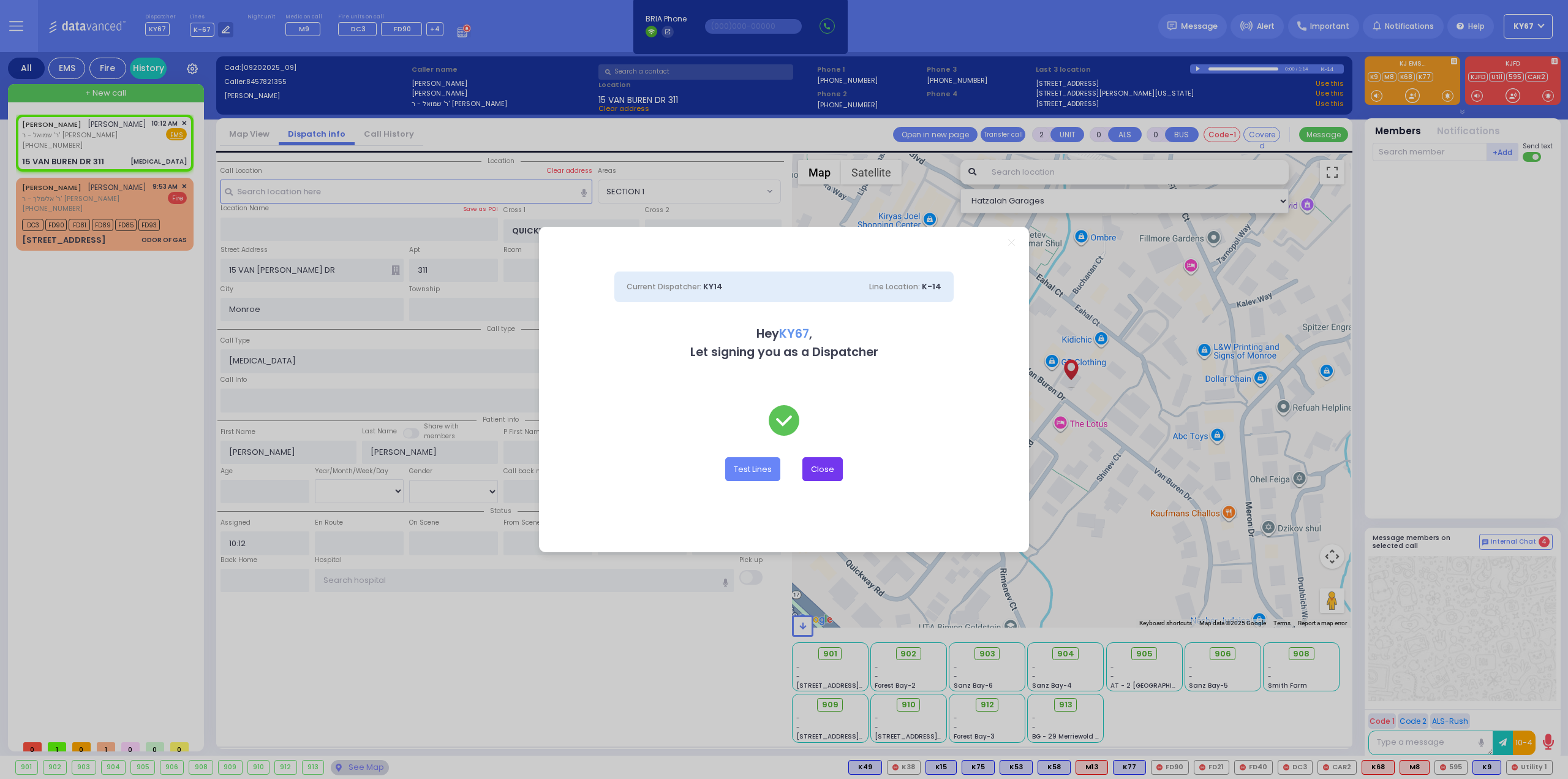
click at [822, 475] on button "Close" at bounding box center [822, 468] width 41 height 23
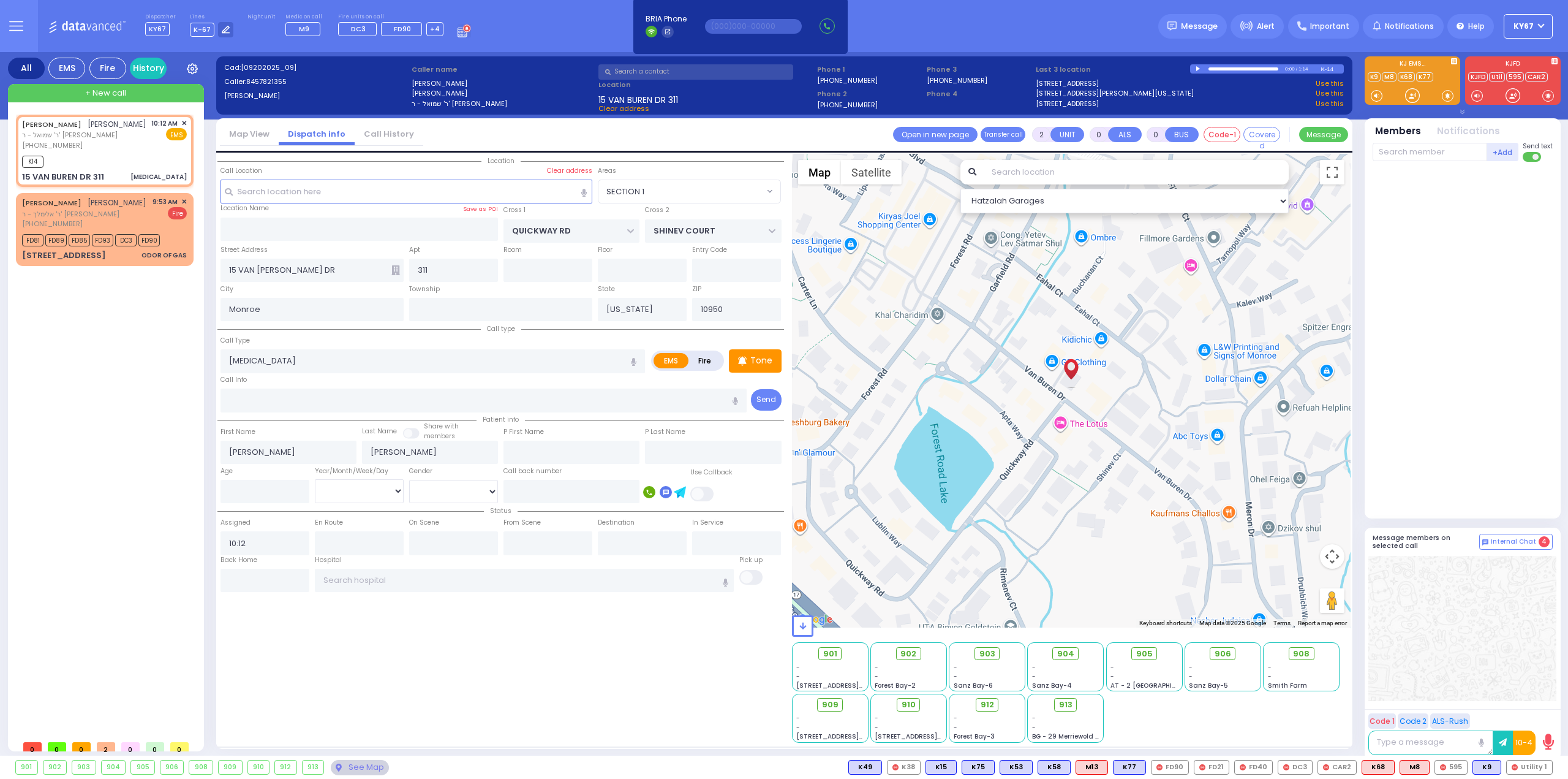
select select
radio input "true"
select select
type input "10:14"
select select "Hatzalah Garages"
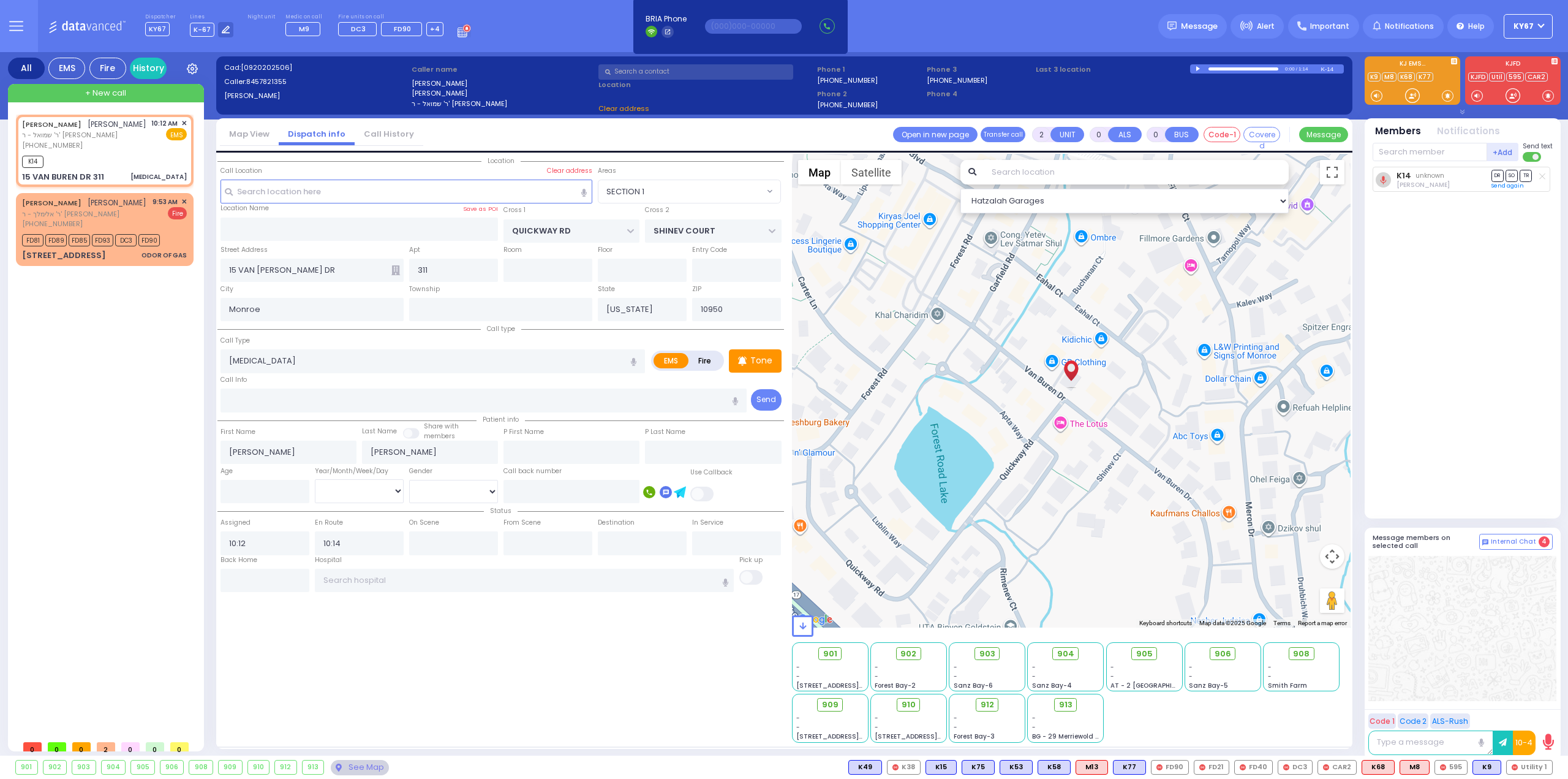
select select "SECTION 1"
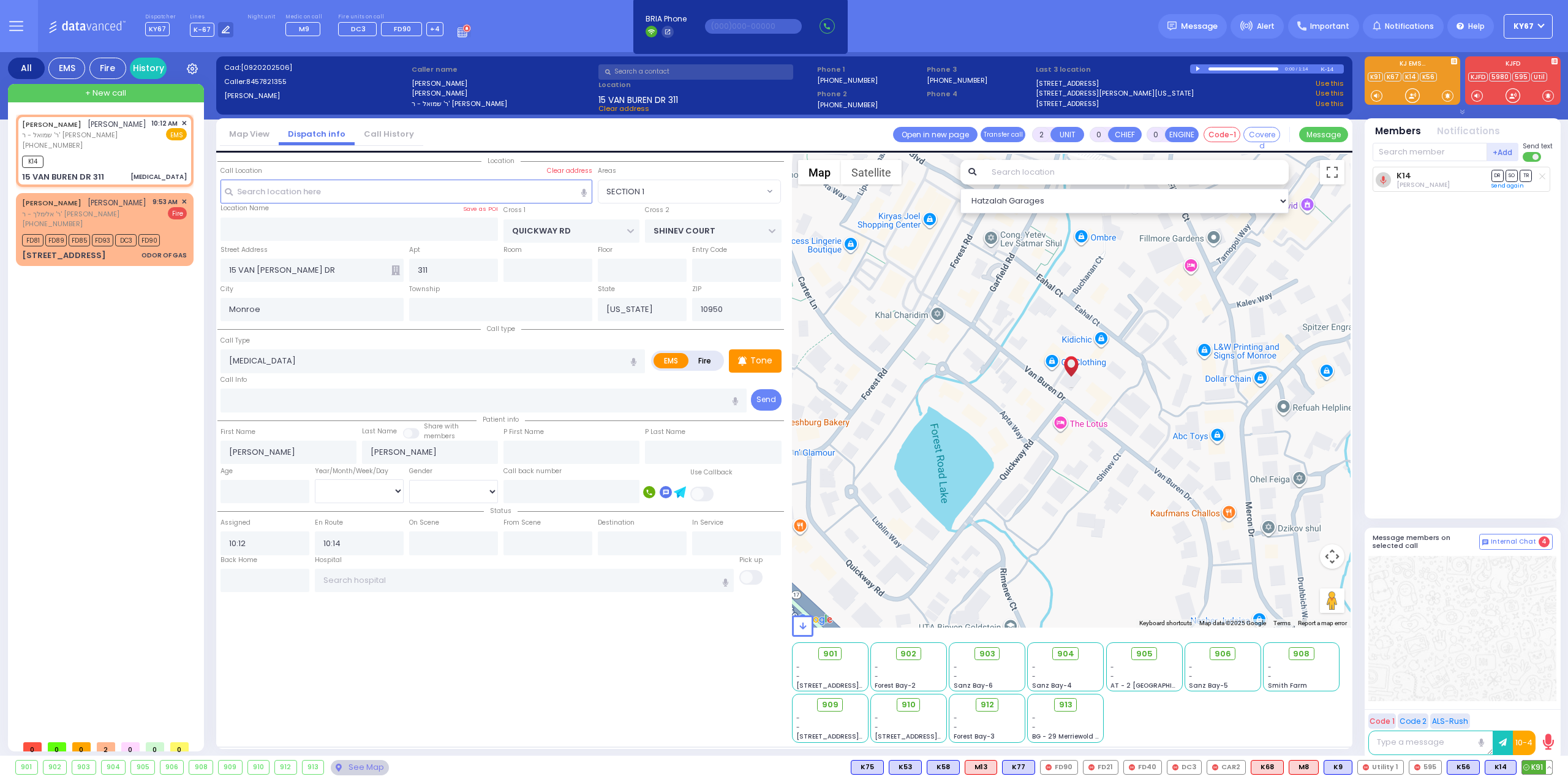
click at [1536, 767] on span "K91" at bounding box center [1536, 767] width 30 height 14
select select
radio input "true"
select select
select select "Hatzalah Garages"
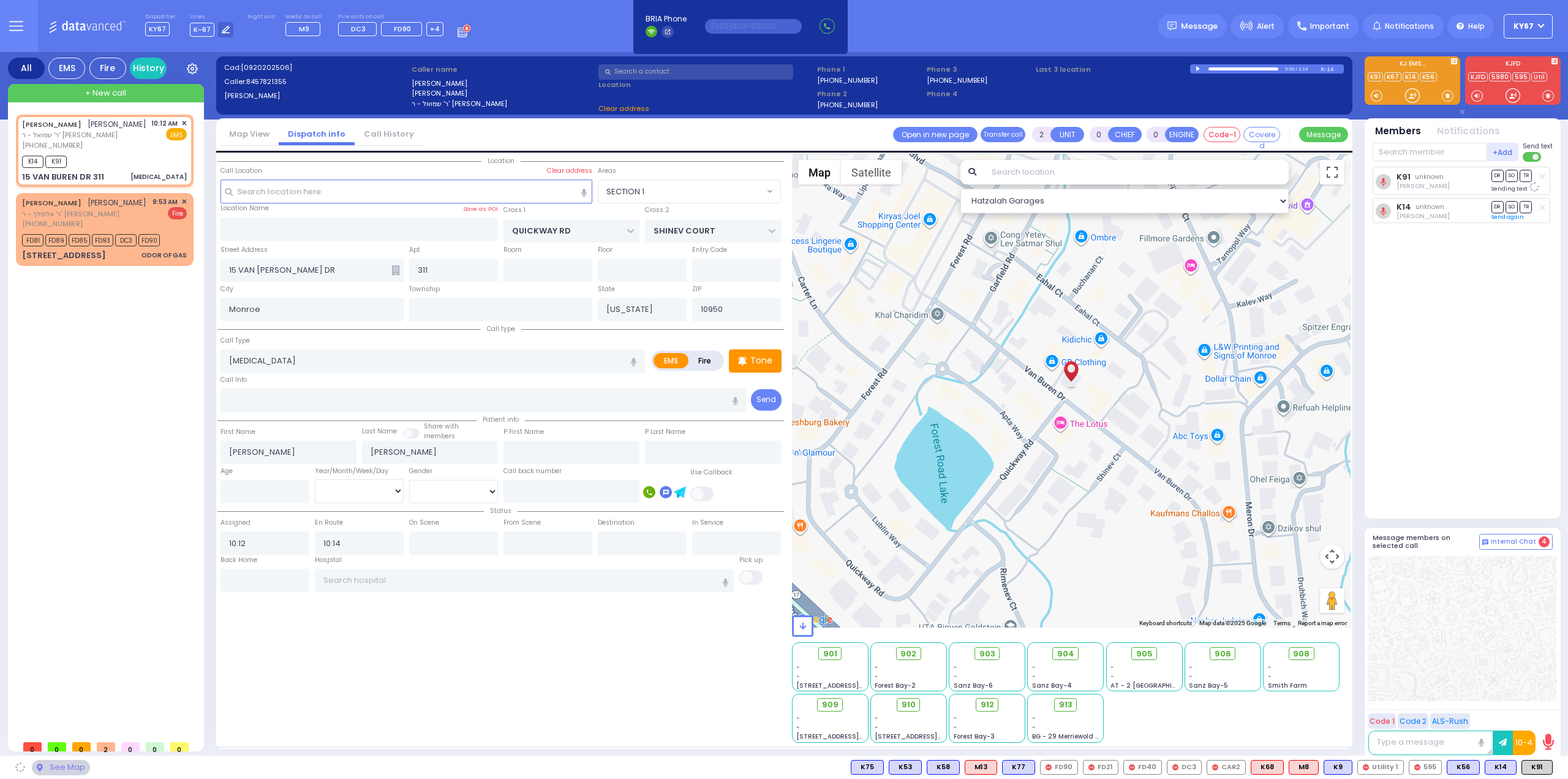
select select "SECTION 1"
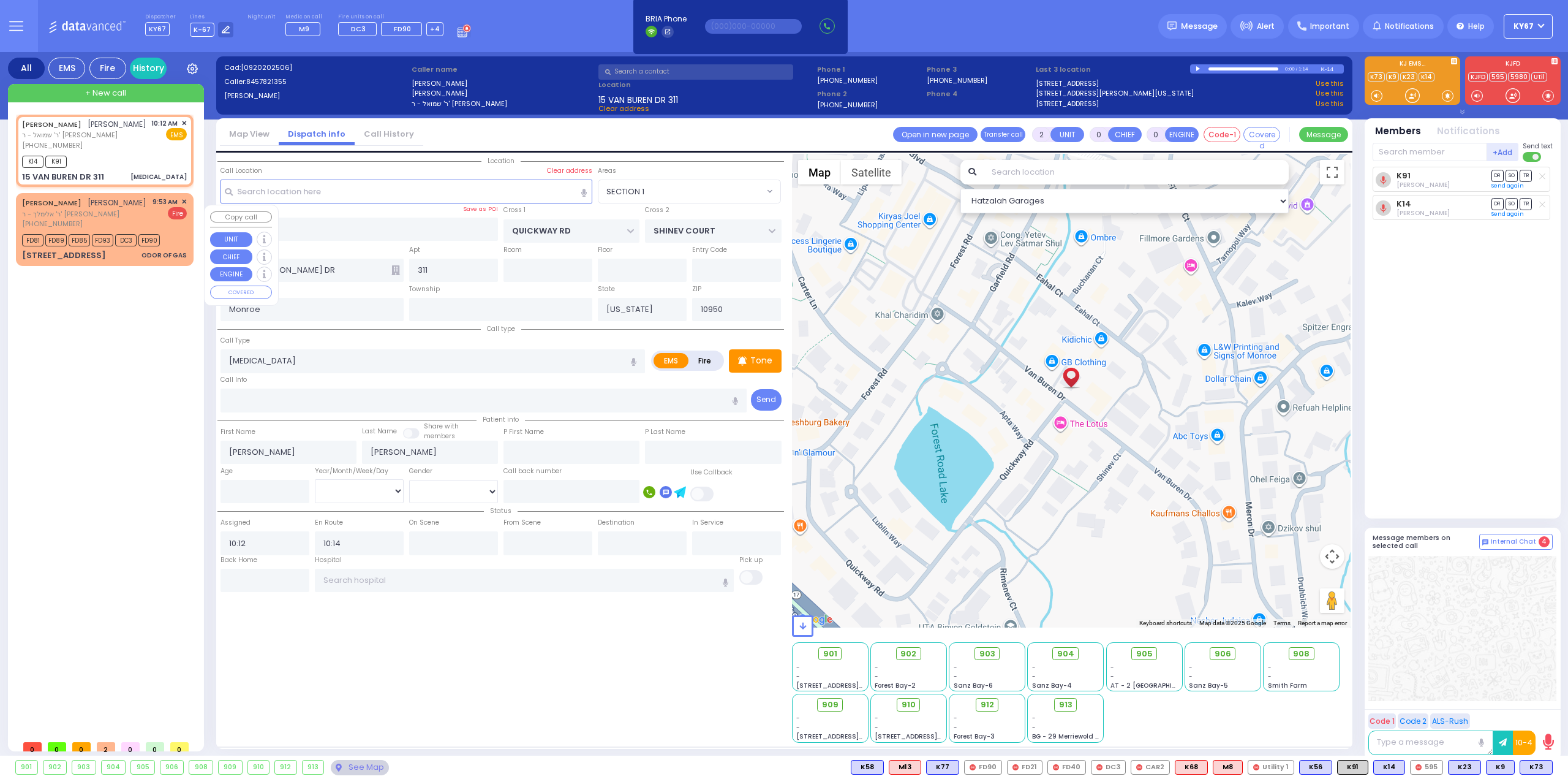
click at [184, 207] on span "✕" at bounding box center [184, 202] width 6 height 10
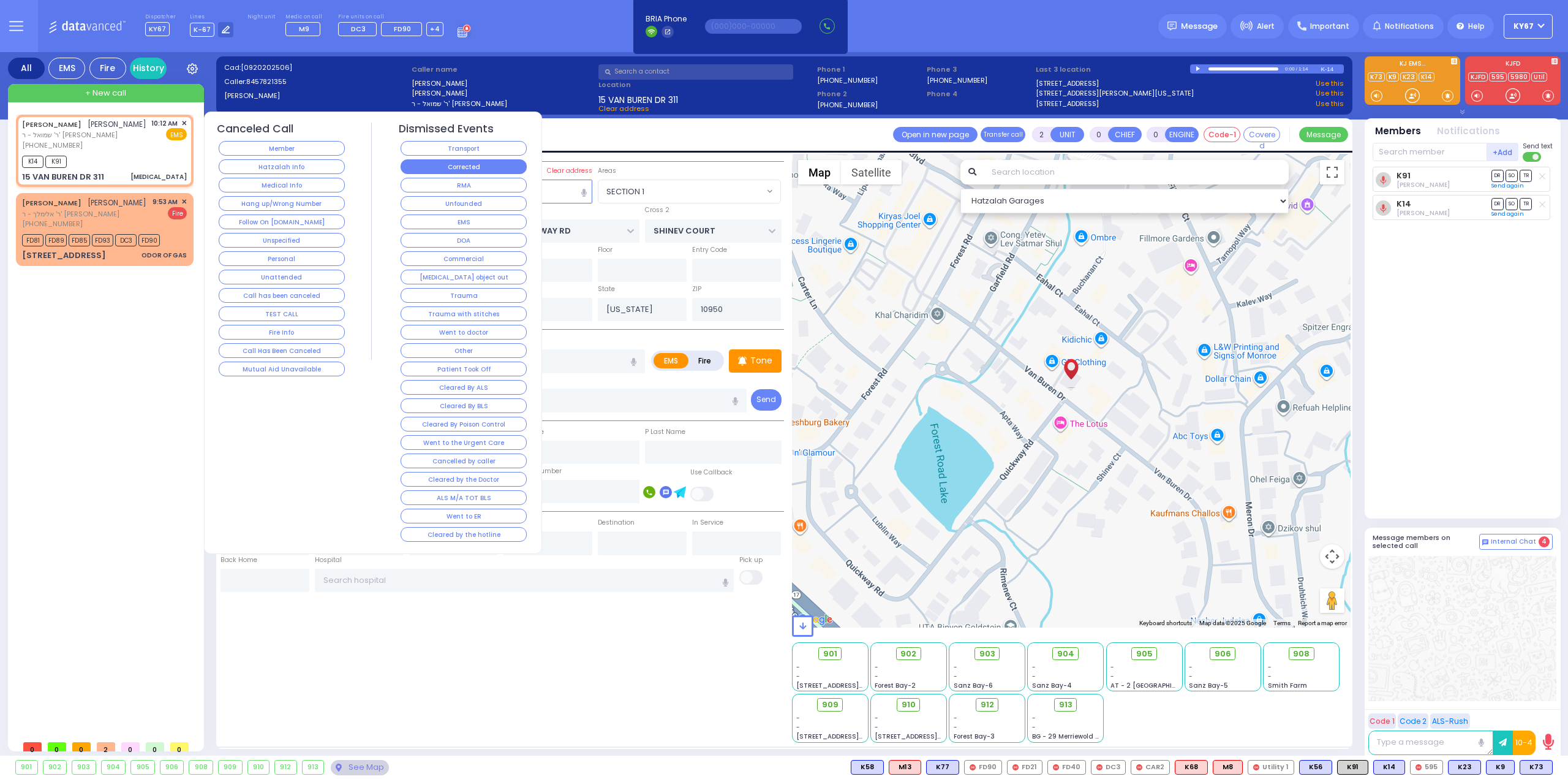
click at [479, 171] on button "Corrected" at bounding box center [464, 166] width 126 height 15
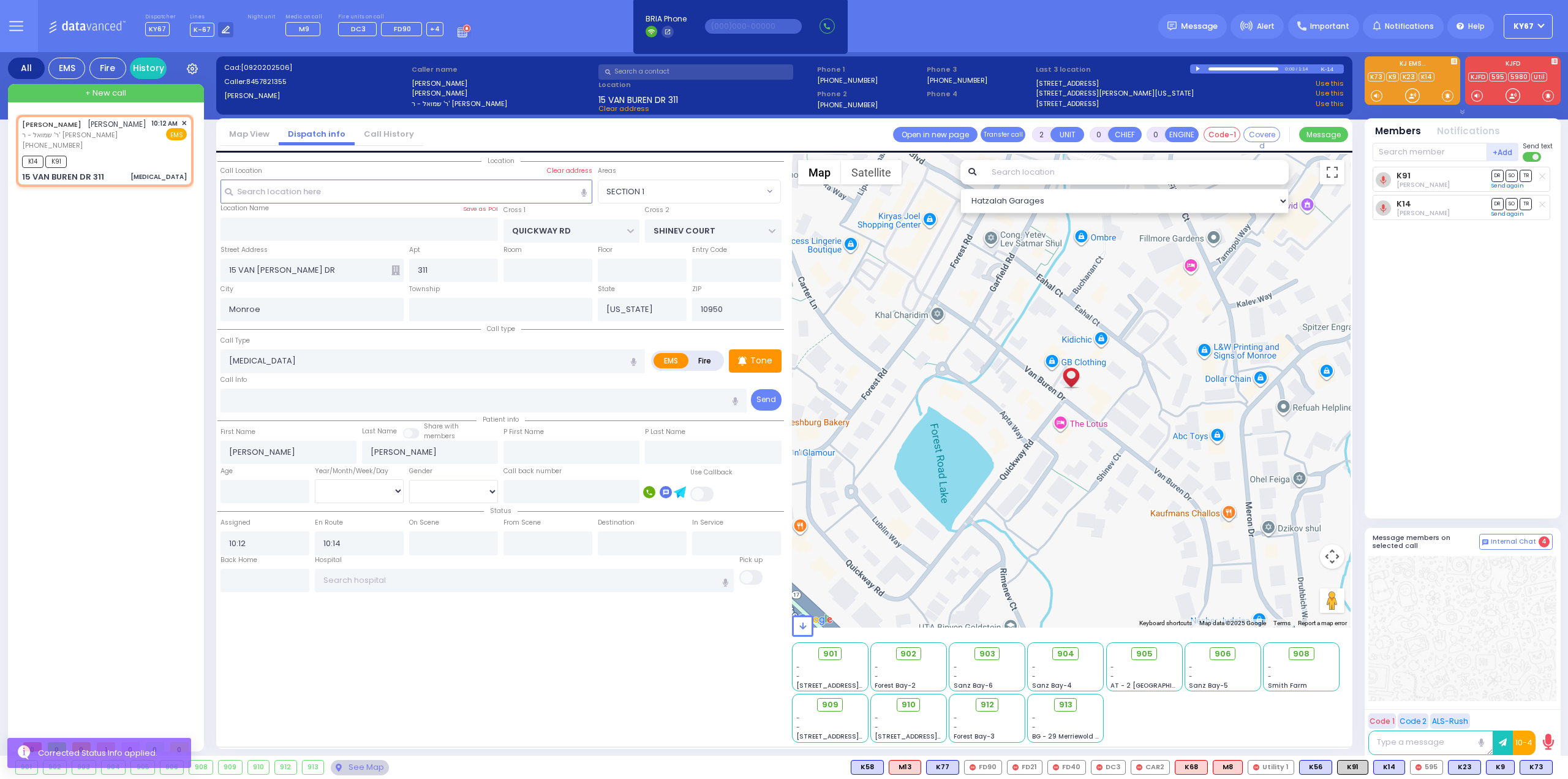
click at [449, 677] on div "Location All areas" at bounding box center [501, 448] width 567 height 589
click at [18, 29] on icon at bounding box center [16, 26] width 14 height 14
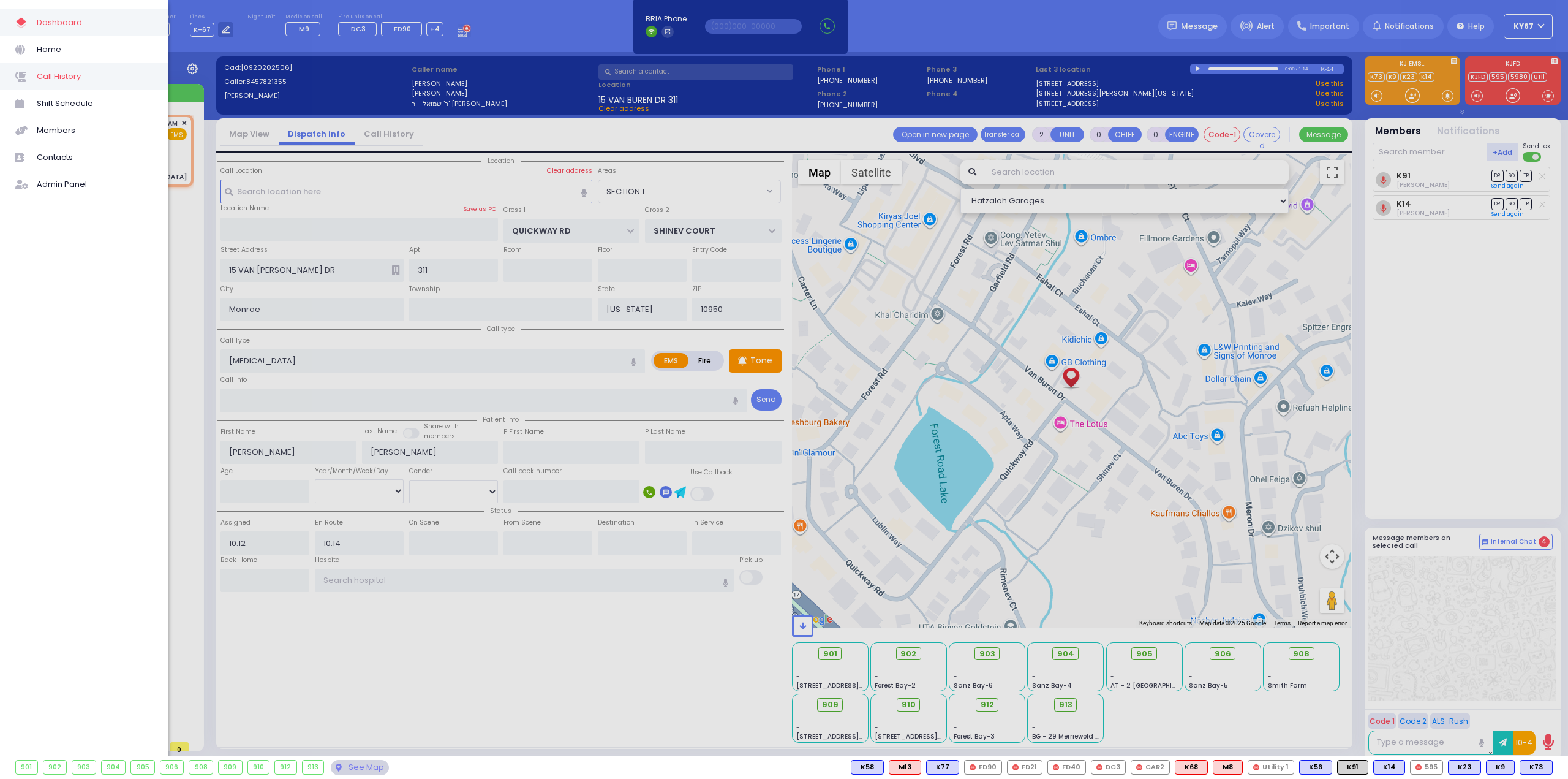
click at [82, 79] on span "Call History" at bounding box center [95, 77] width 117 height 16
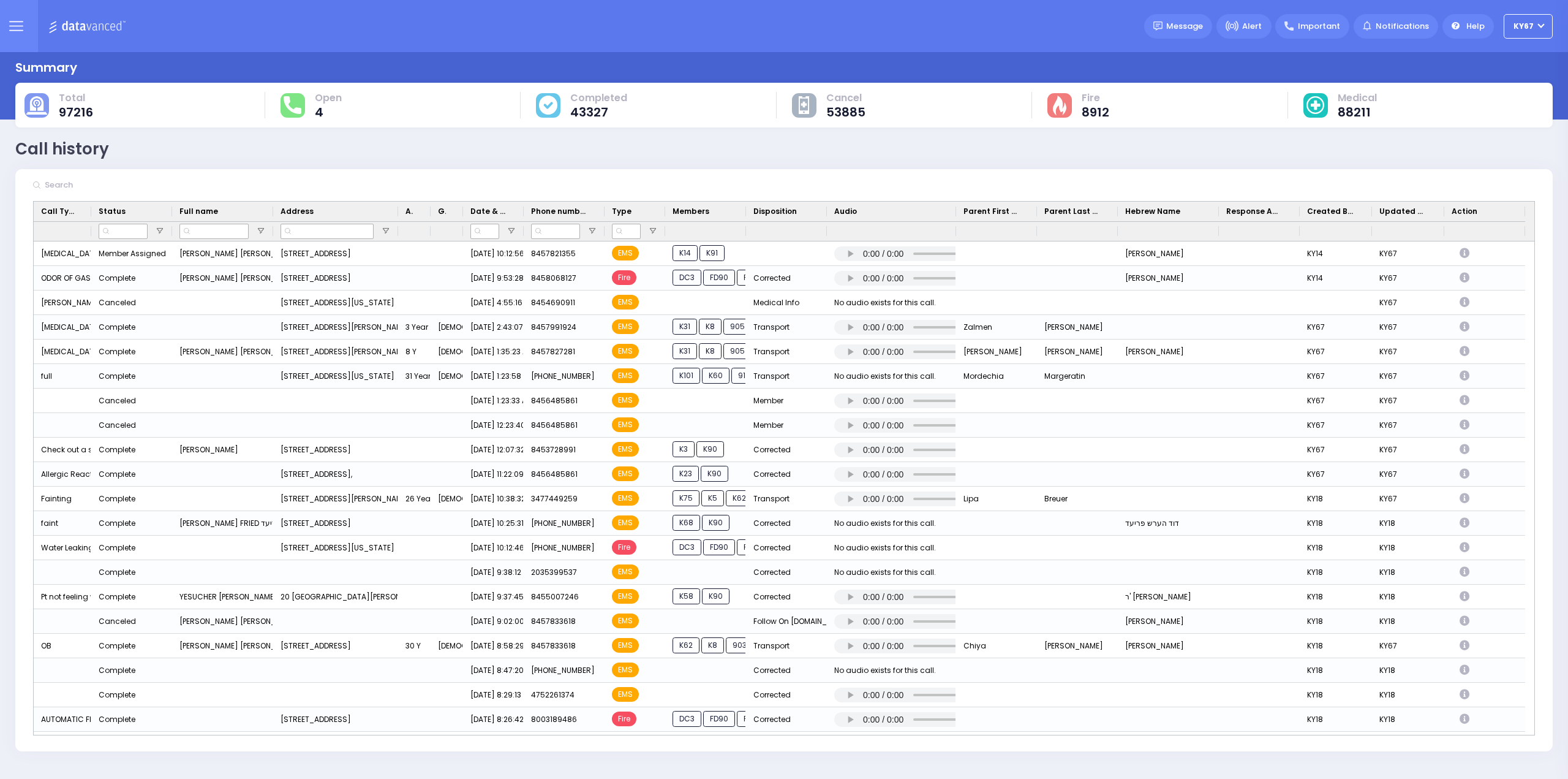
click at [16, 23] on icon at bounding box center [16, 26] width 14 height 14
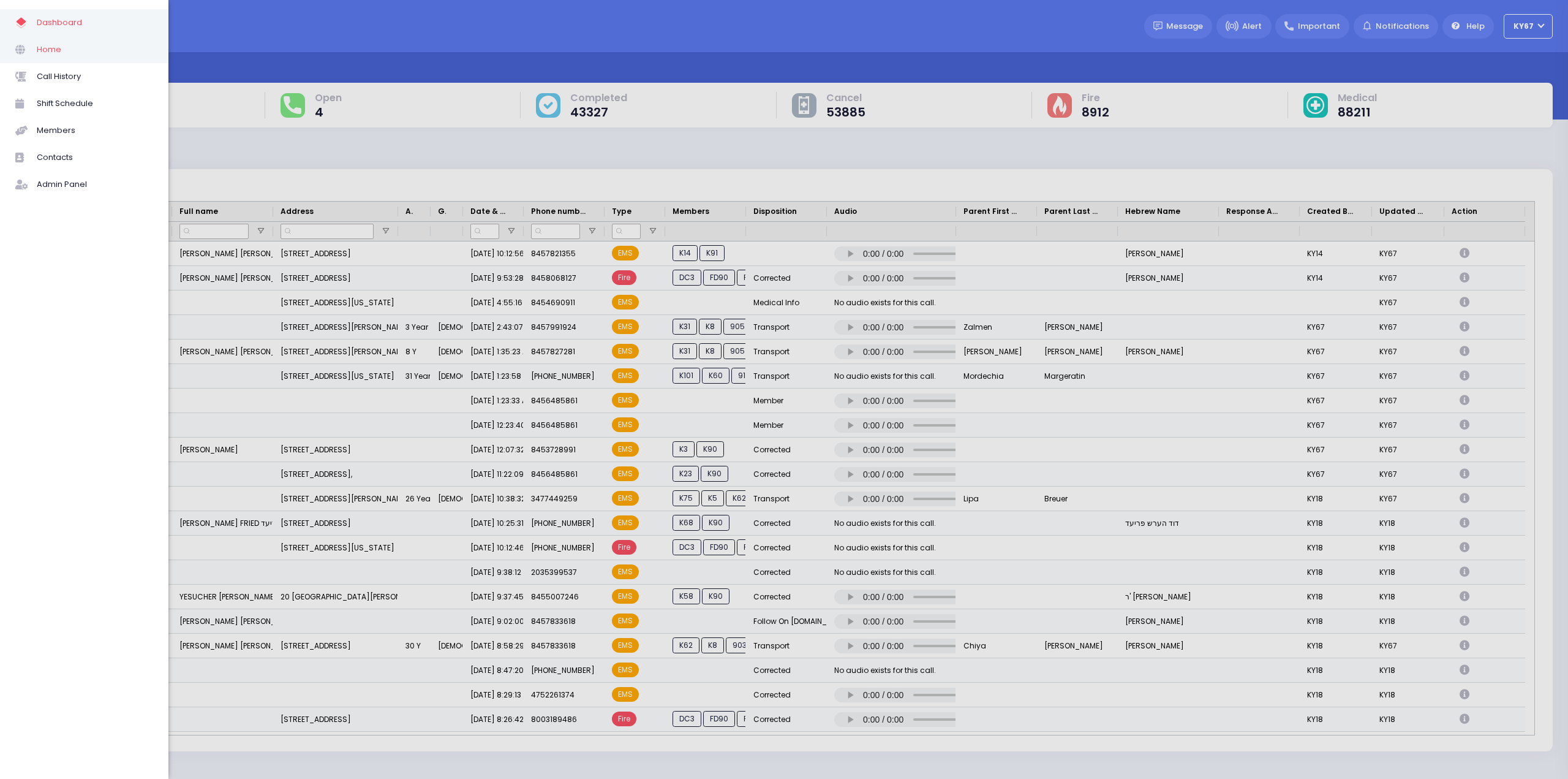
click at [41, 53] on span "Home" at bounding box center [95, 50] width 117 height 16
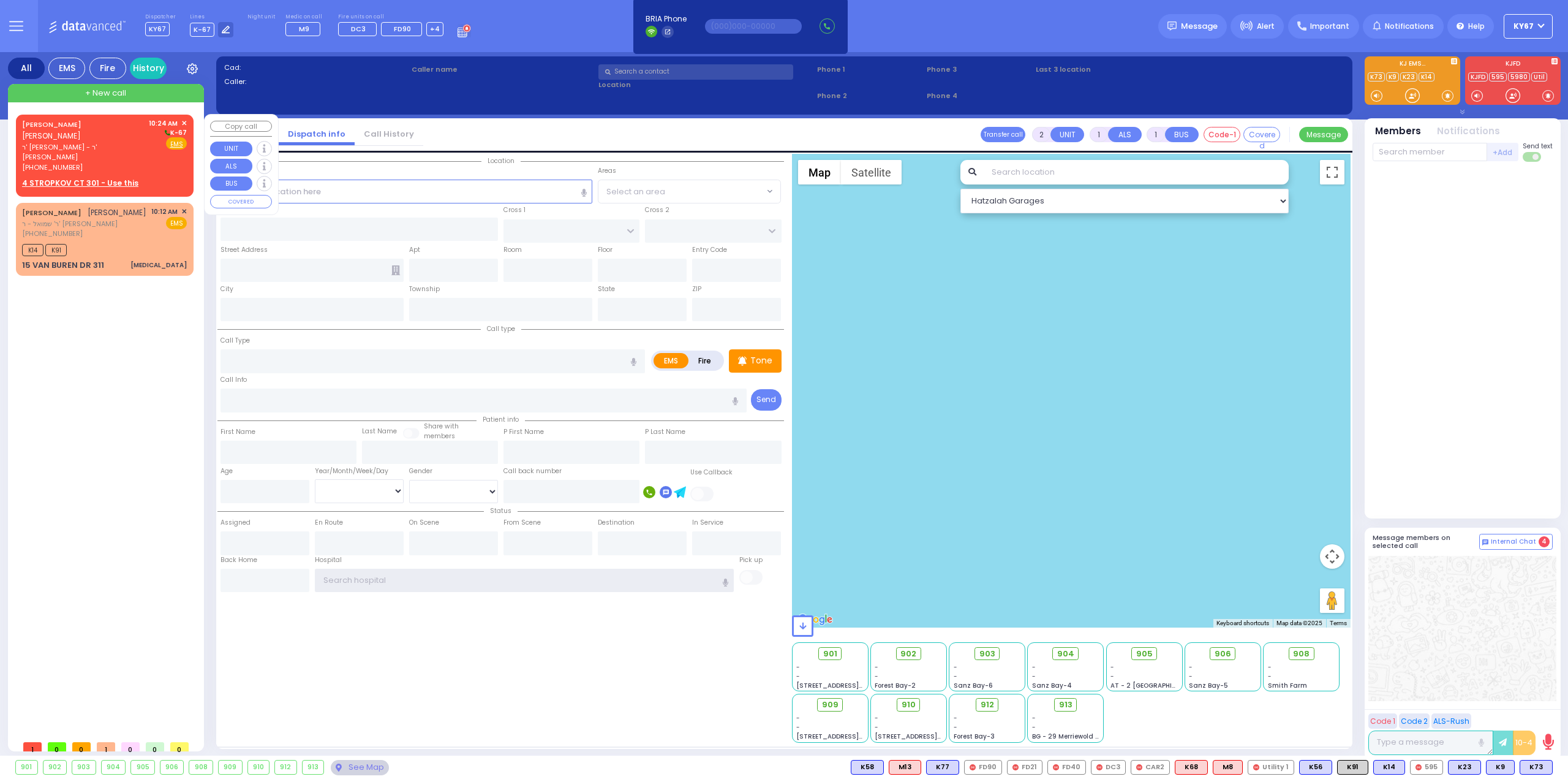
type input "Ky67"
click at [126, 142] on span "ר' [PERSON_NAME] - ר' [PERSON_NAME]" at bounding box center [83, 152] width 122 height 20
select select
radio input "true"
type input "[PERSON_NAME]"
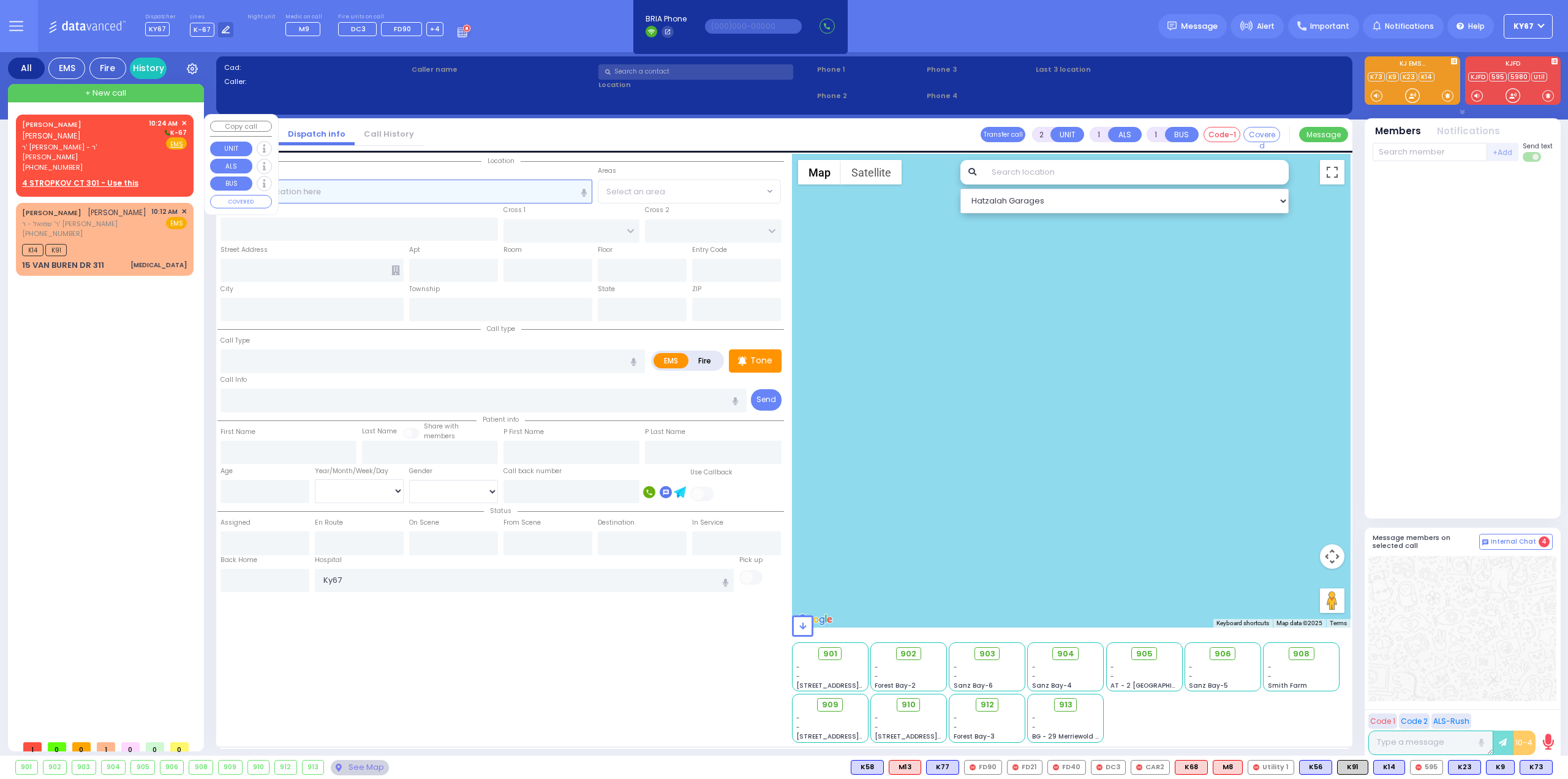
type input "WALDMAN"
select select
type input "10:24"
select select "Hatzalah Garages"
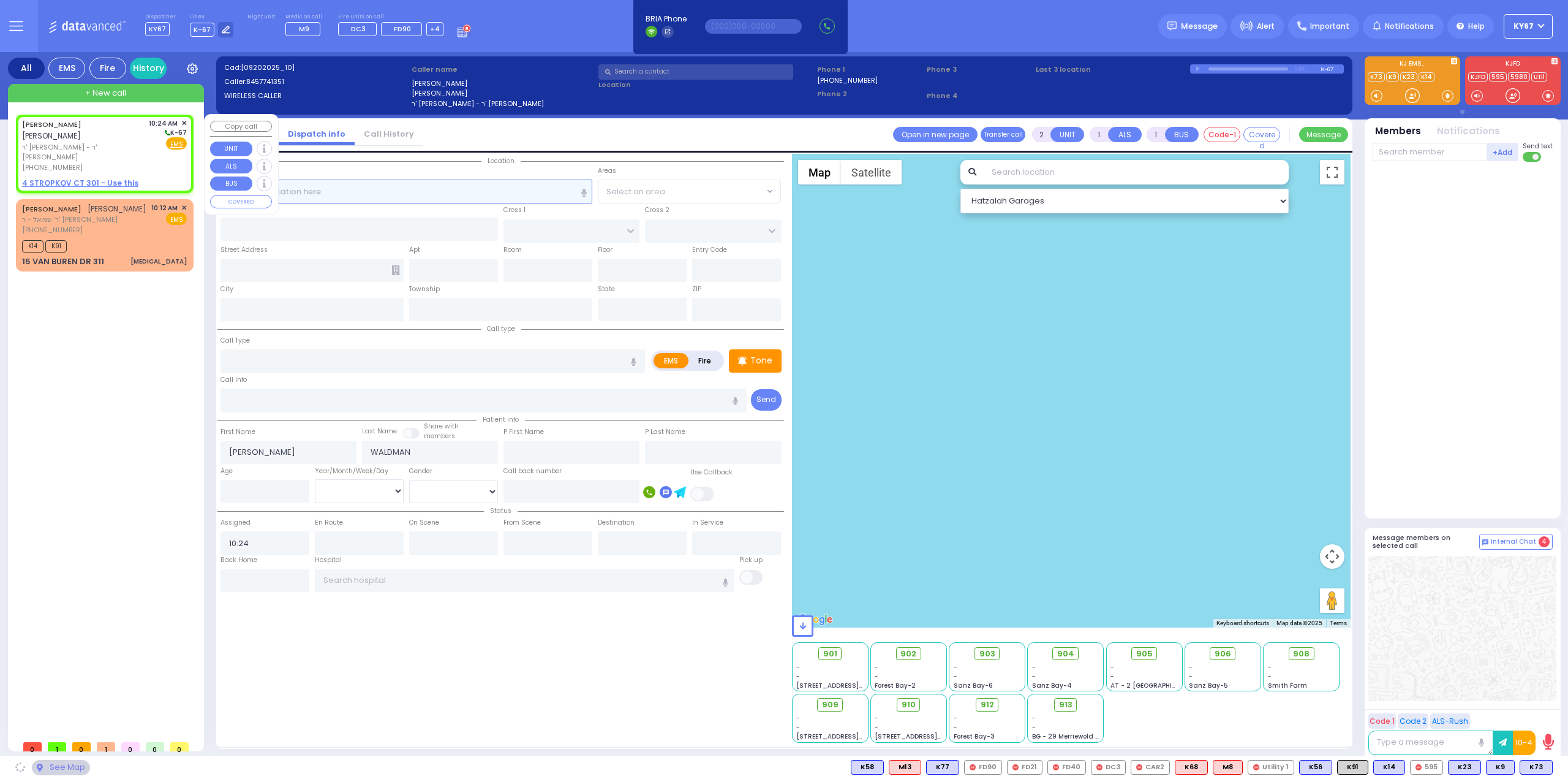
select select
radio input "true"
select select
select select "Hatzalah Garages"
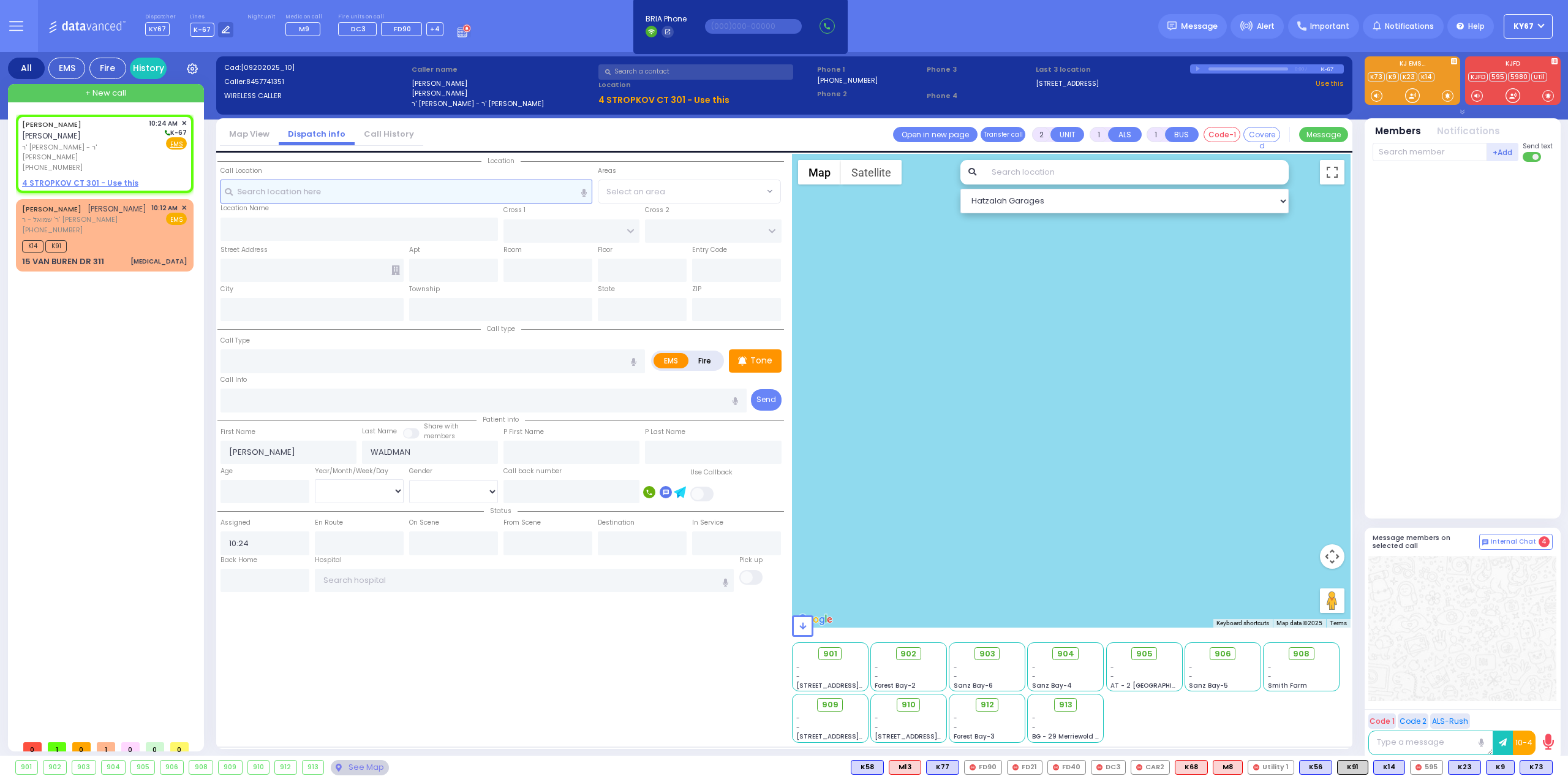
click at [326, 188] on input "text" at bounding box center [406, 191] width 372 height 23
click at [84, 178] on u "4 STROPKOV CT 301 - Use this" at bounding box center [80, 183] width 117 height 10
select select
radio input "true"
select select
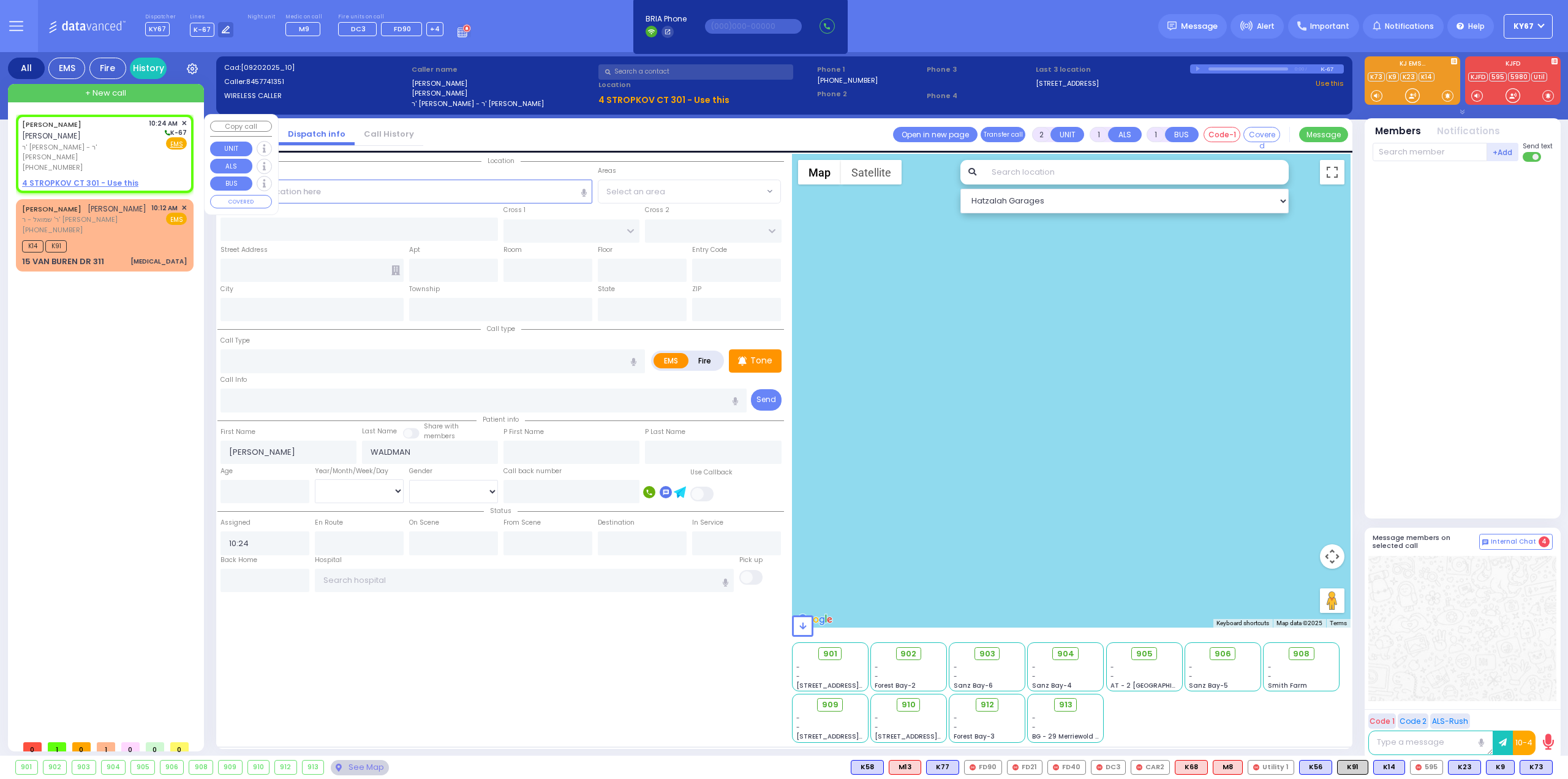
select select "Hatzalah Garages"
select select
radio input "true"
select select
type input "RIMENEV COURT"
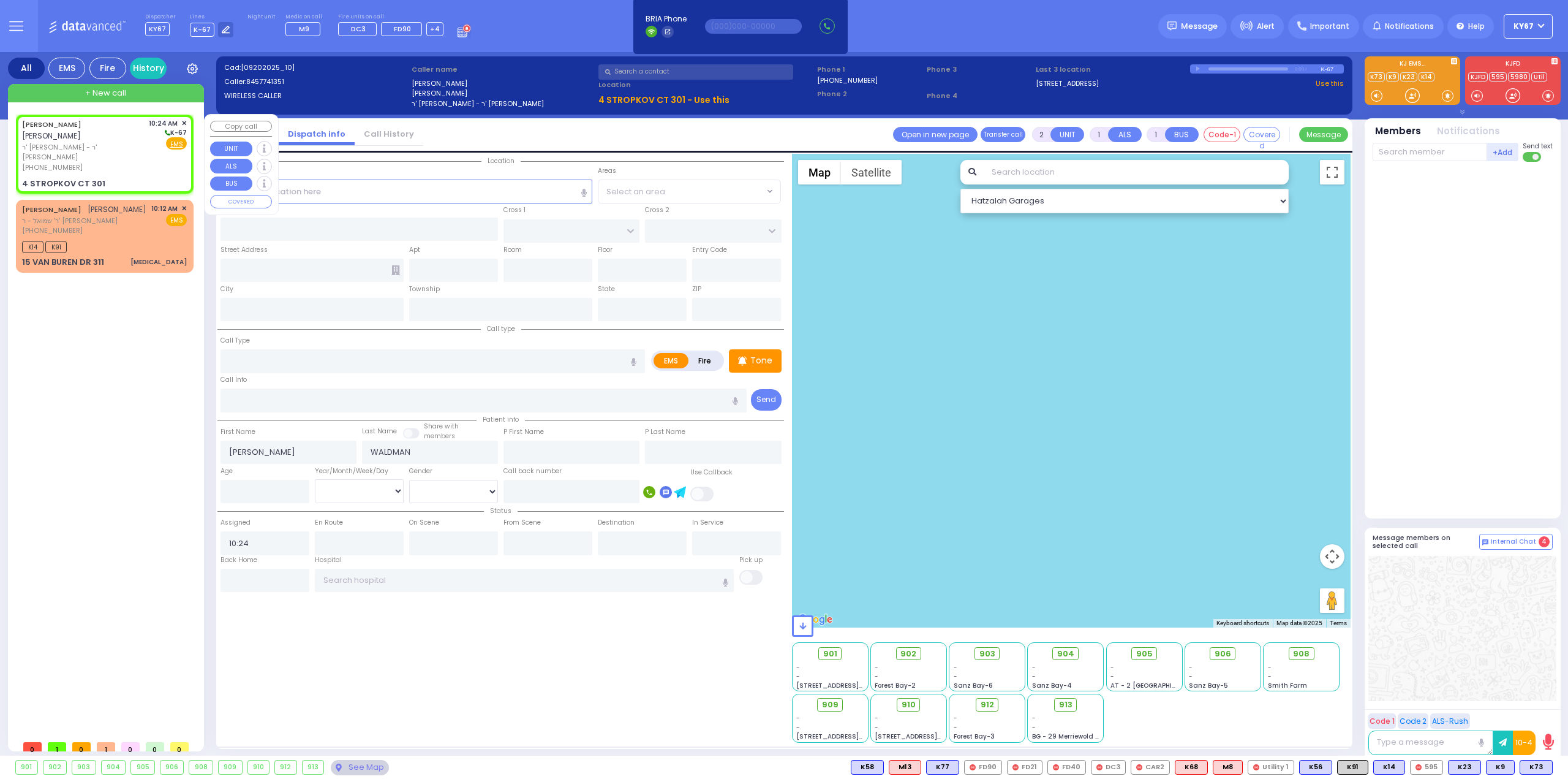
type input "DAJ BLVD"
type input "4 STROPKOV CT"
type input "301"
type input "Monroe"
type input "[US_STATE]"
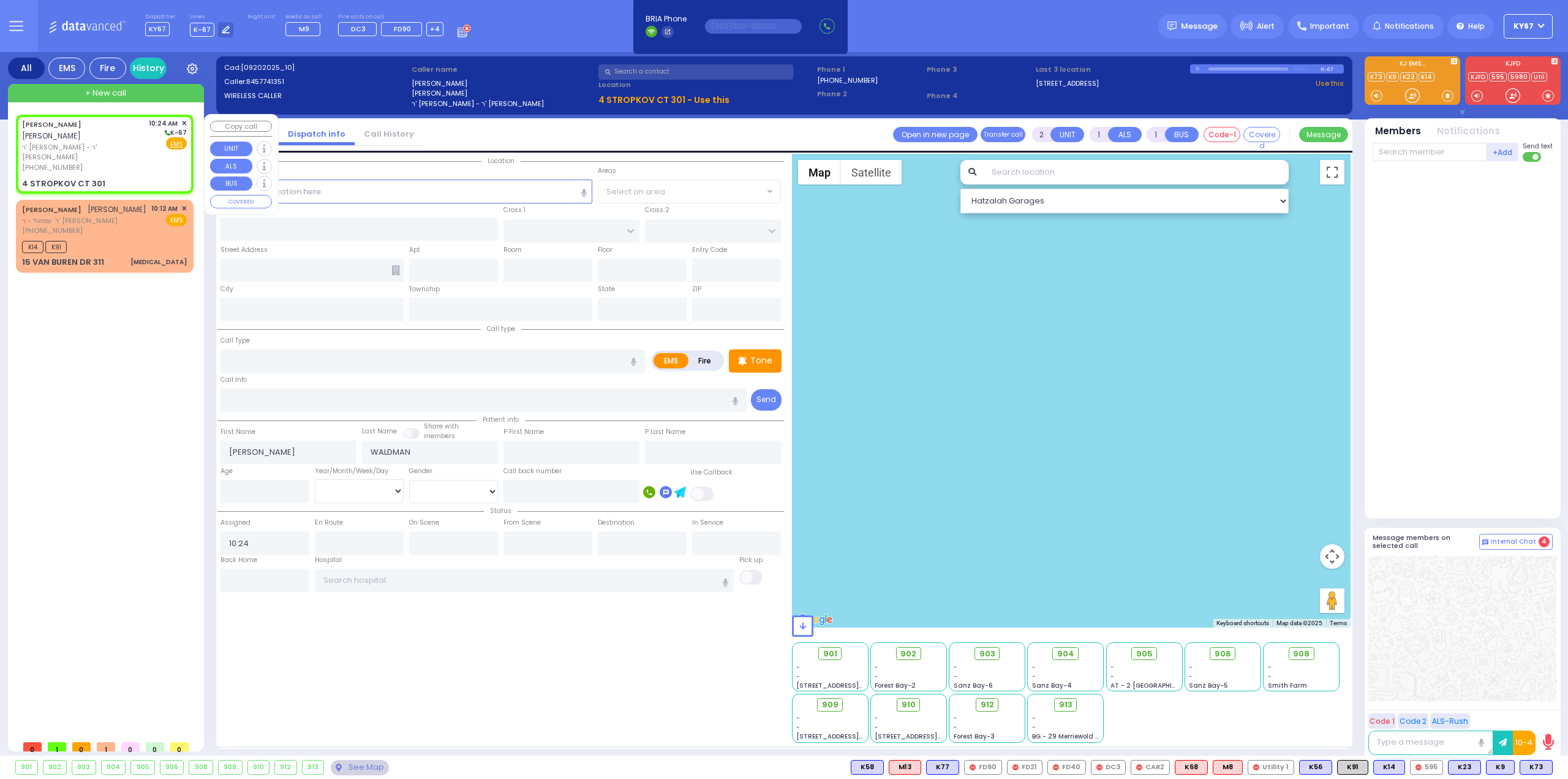
type input "10950"
select select "Hatzalah Garages"
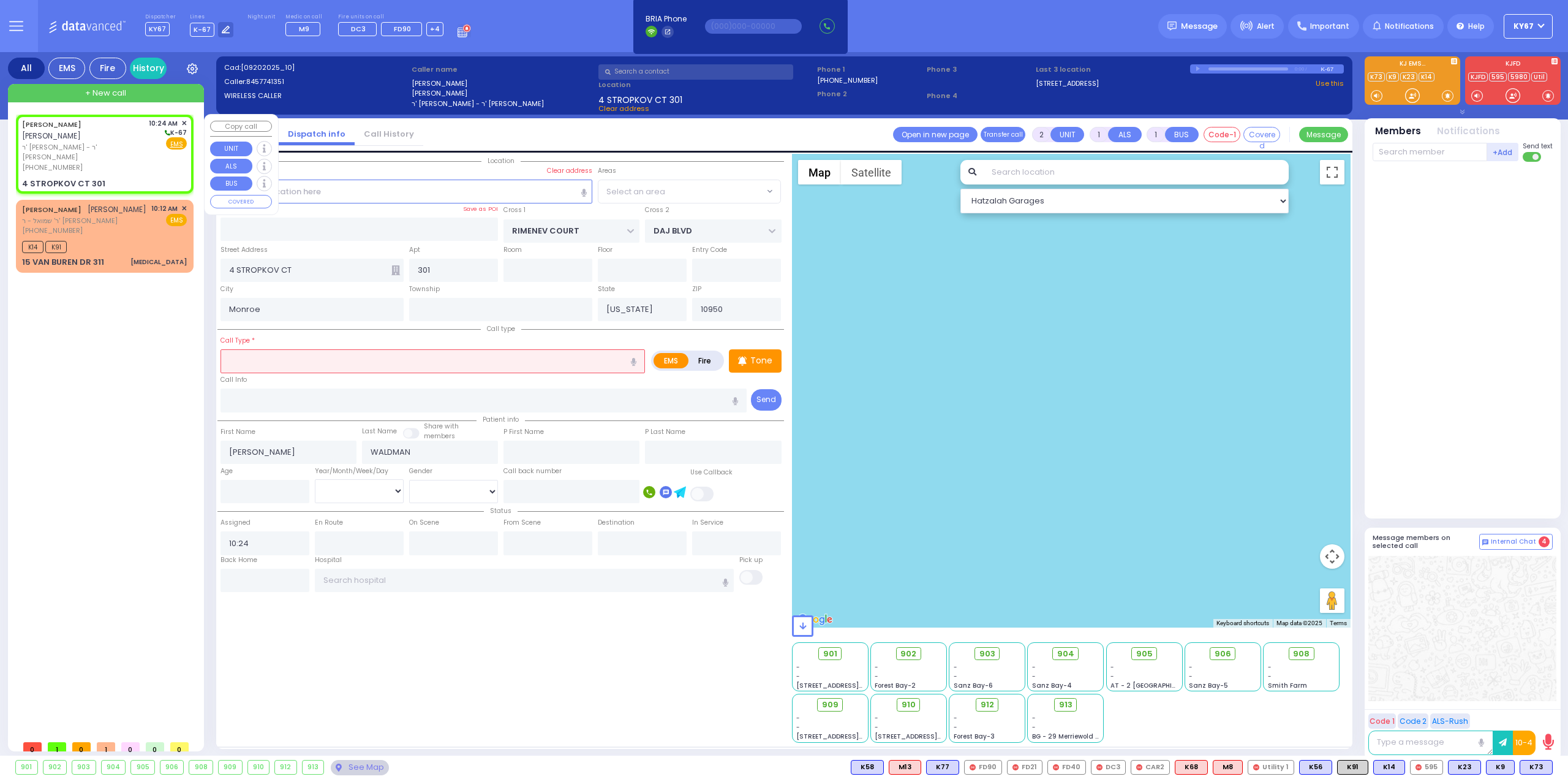
select select "SECTION 1"
click at [290, 338] on div "Call Type *" at bounding box center [432, 353] width 424 height 39
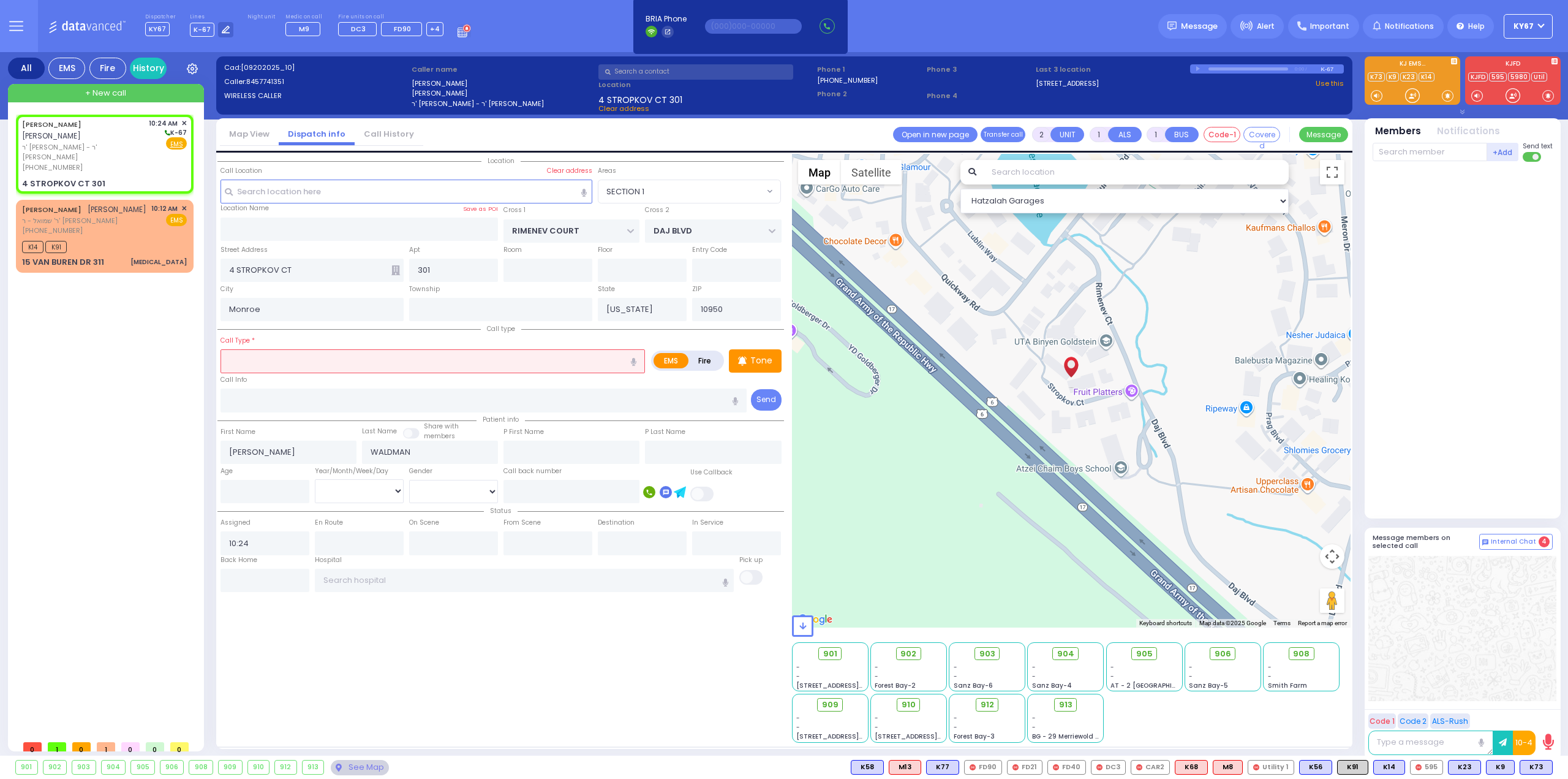
click at [287, 357] on input "text" at bounding box center [432, 361] width 424 height 23
select select
radio input "true"
select select
select select "Hatzalah Garages"
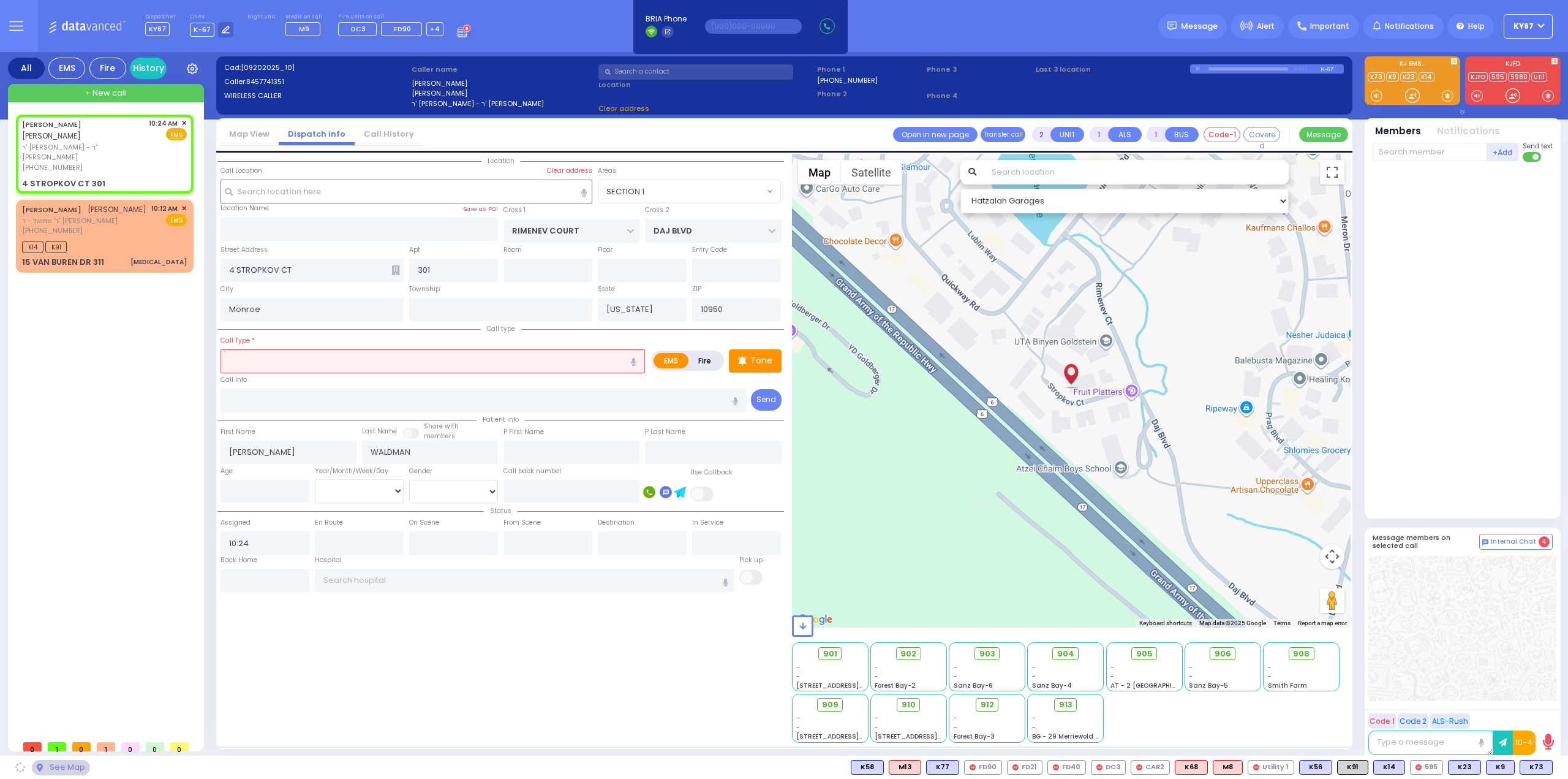
select select "SECTION 1"
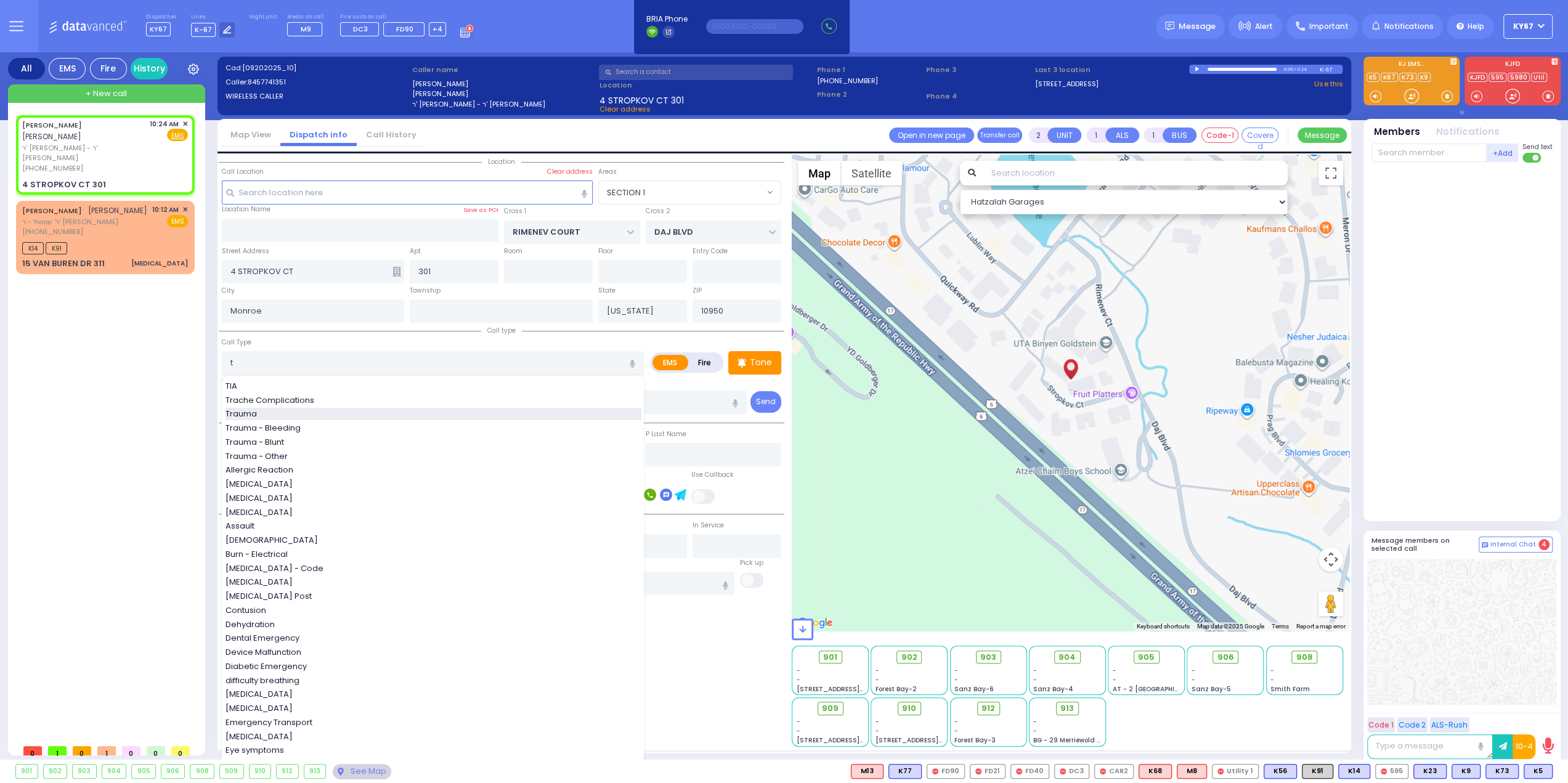
click at [268, 411] on div "Trauma" at bounding box center [433, 414] width 416 height 12
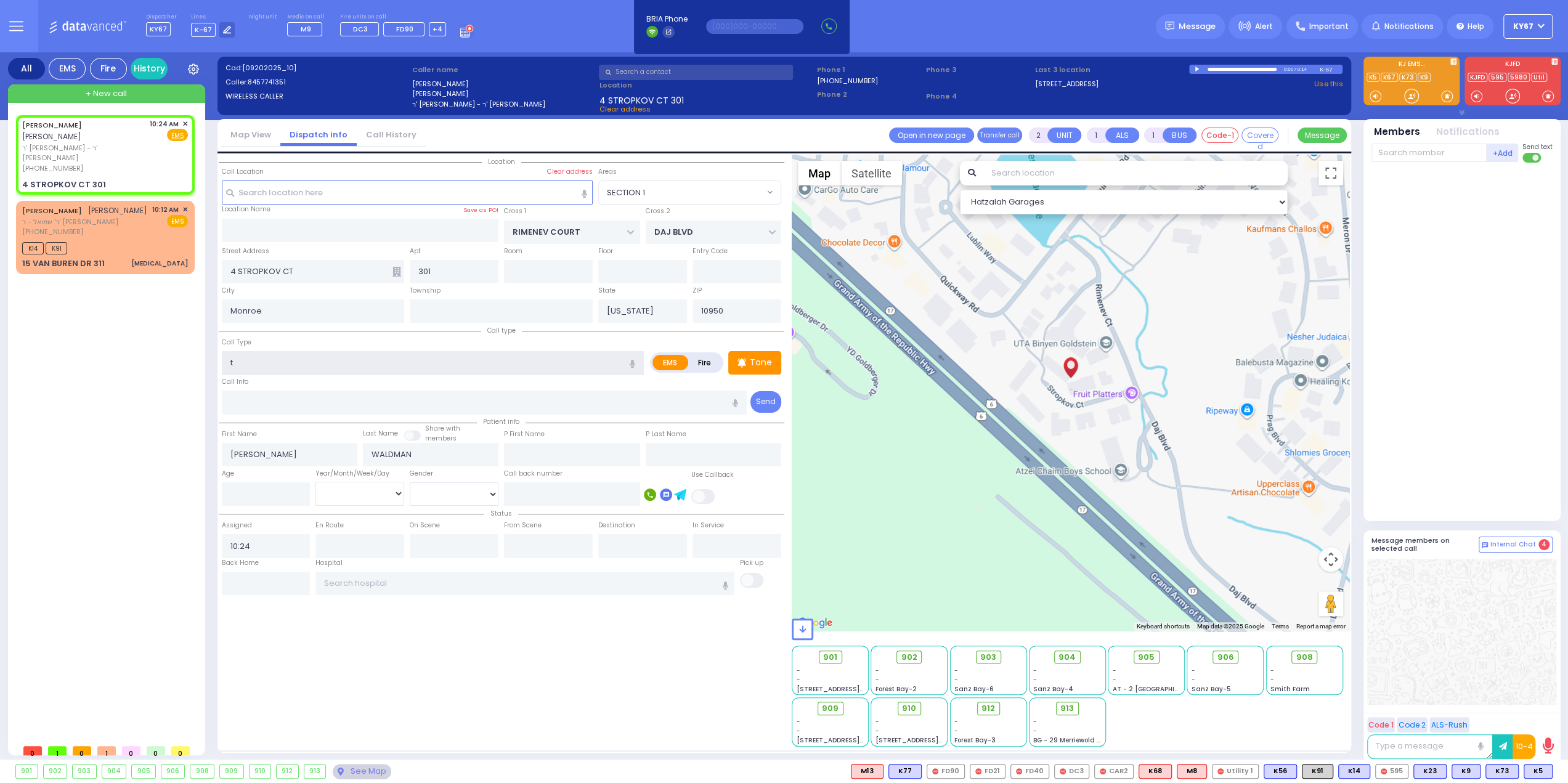
type input "Trauma"
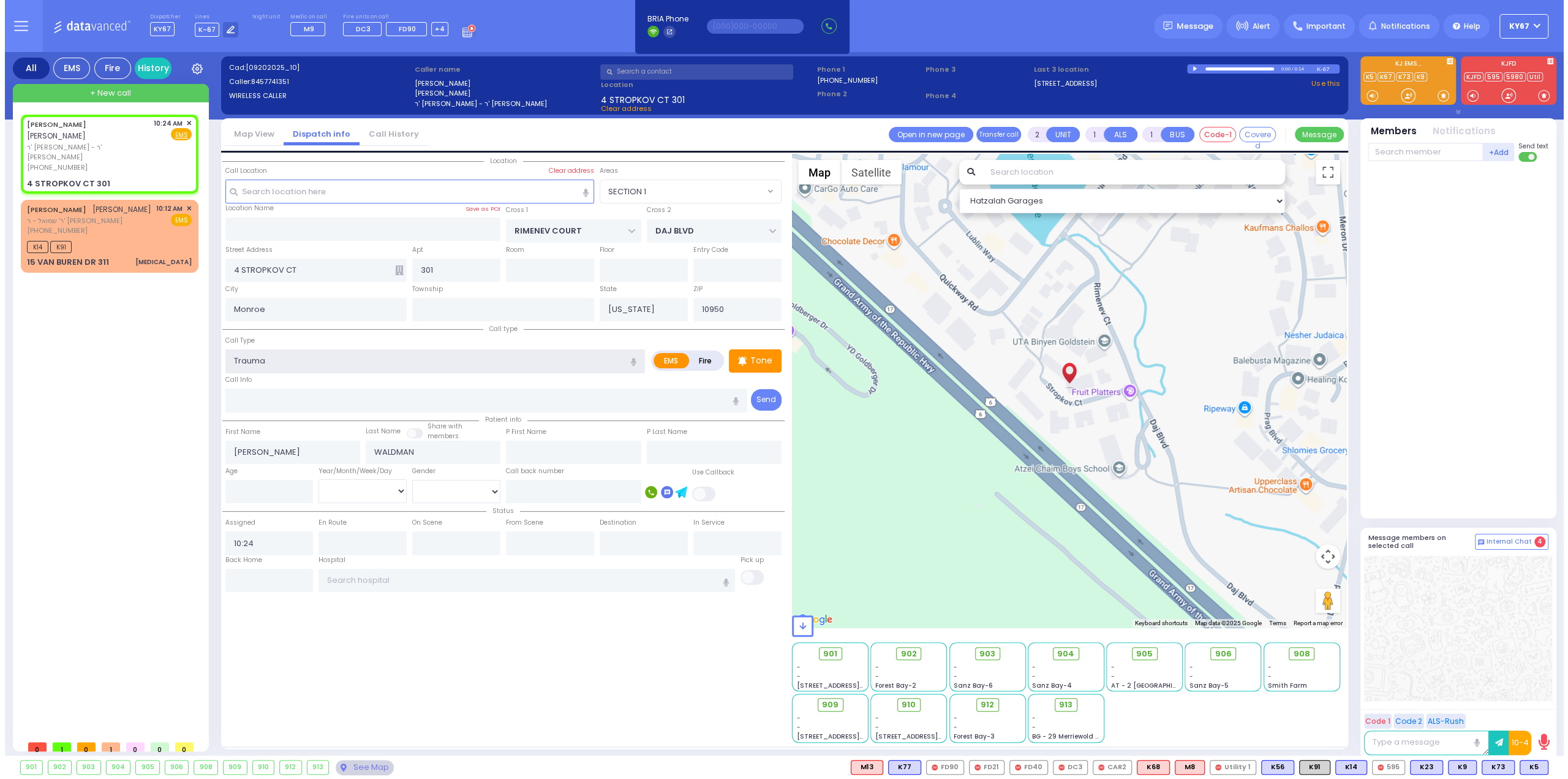
type input "0"
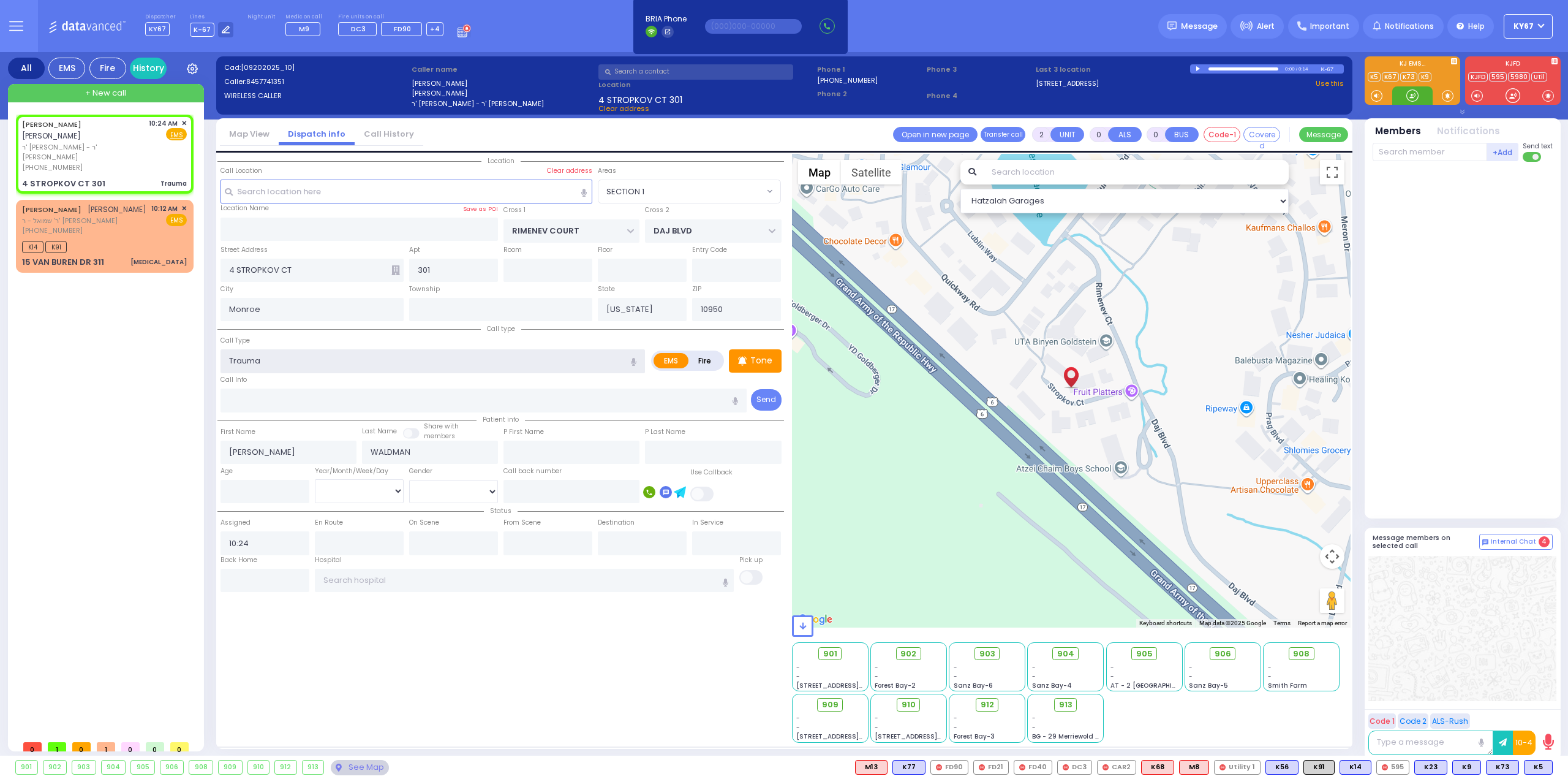
select select
radio input "true"
select select
select select "Hatzalah Garages"
select select "SECTION 1"
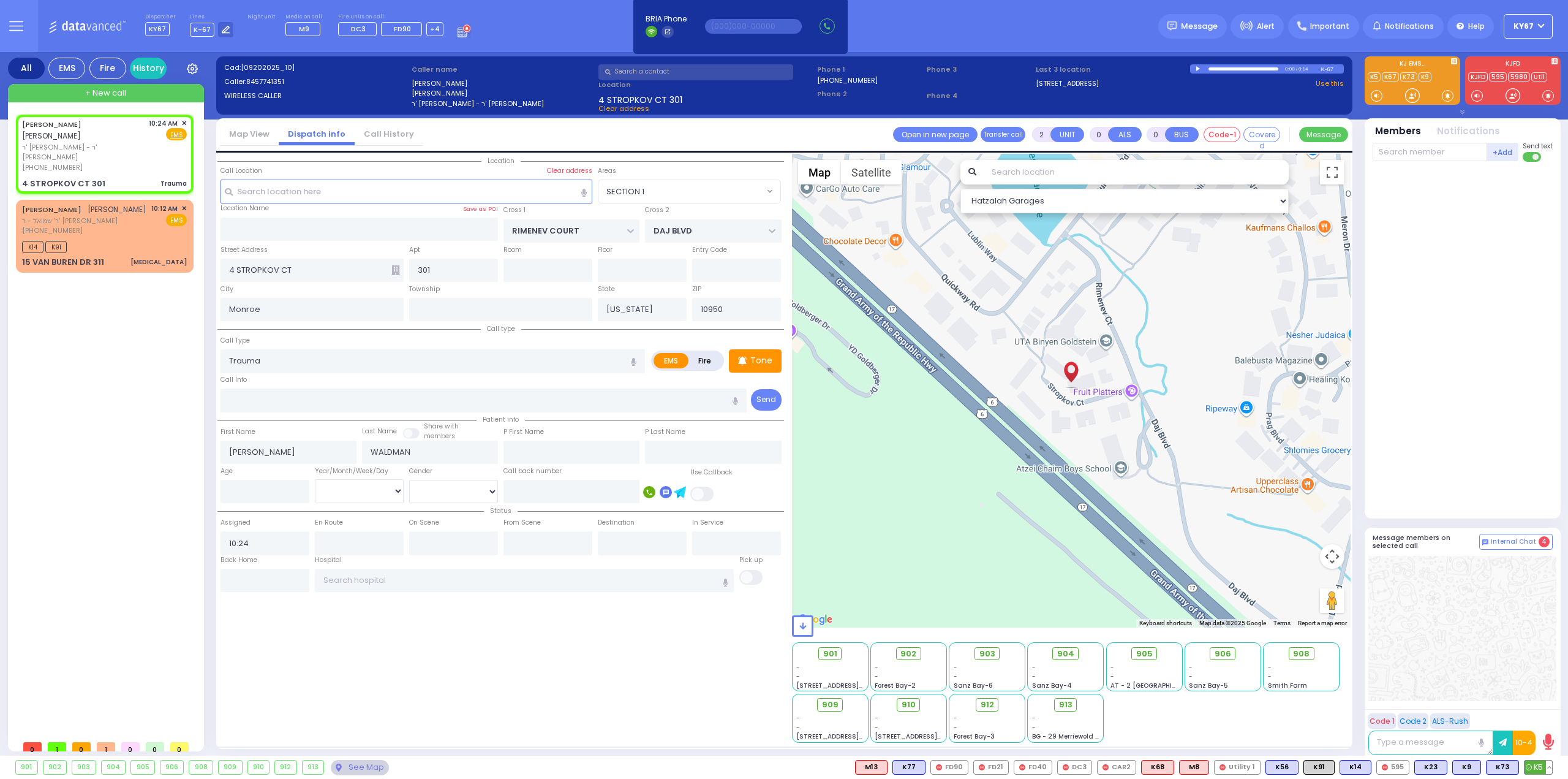
click at [1535, 764] on span "K5" at bounding box center [1538, 767] width 28 height 14
select select
radio input "true"
select select
type input "10:24"
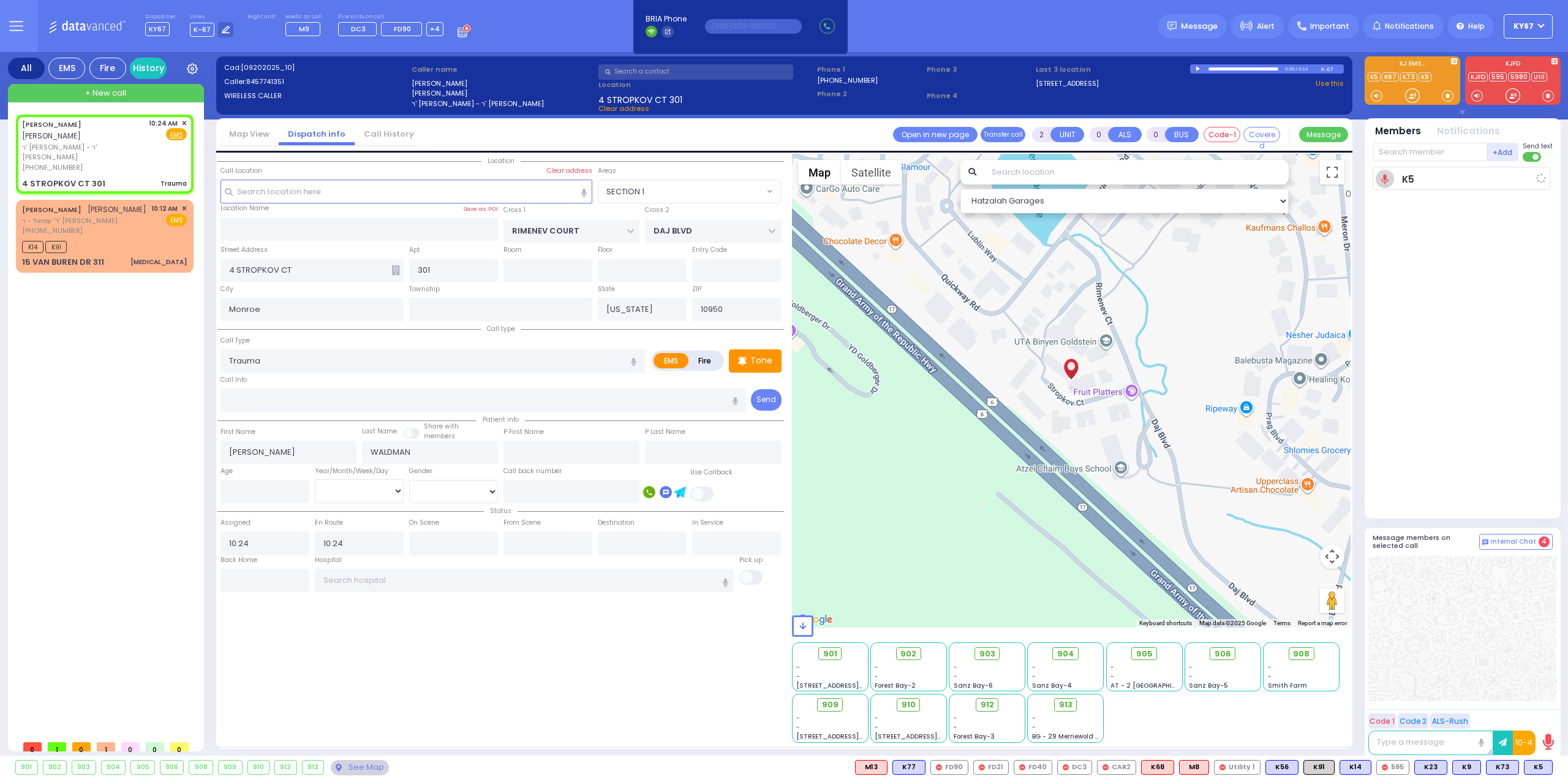
select select "Hatzalah Garages"
select select "SECTION 1"
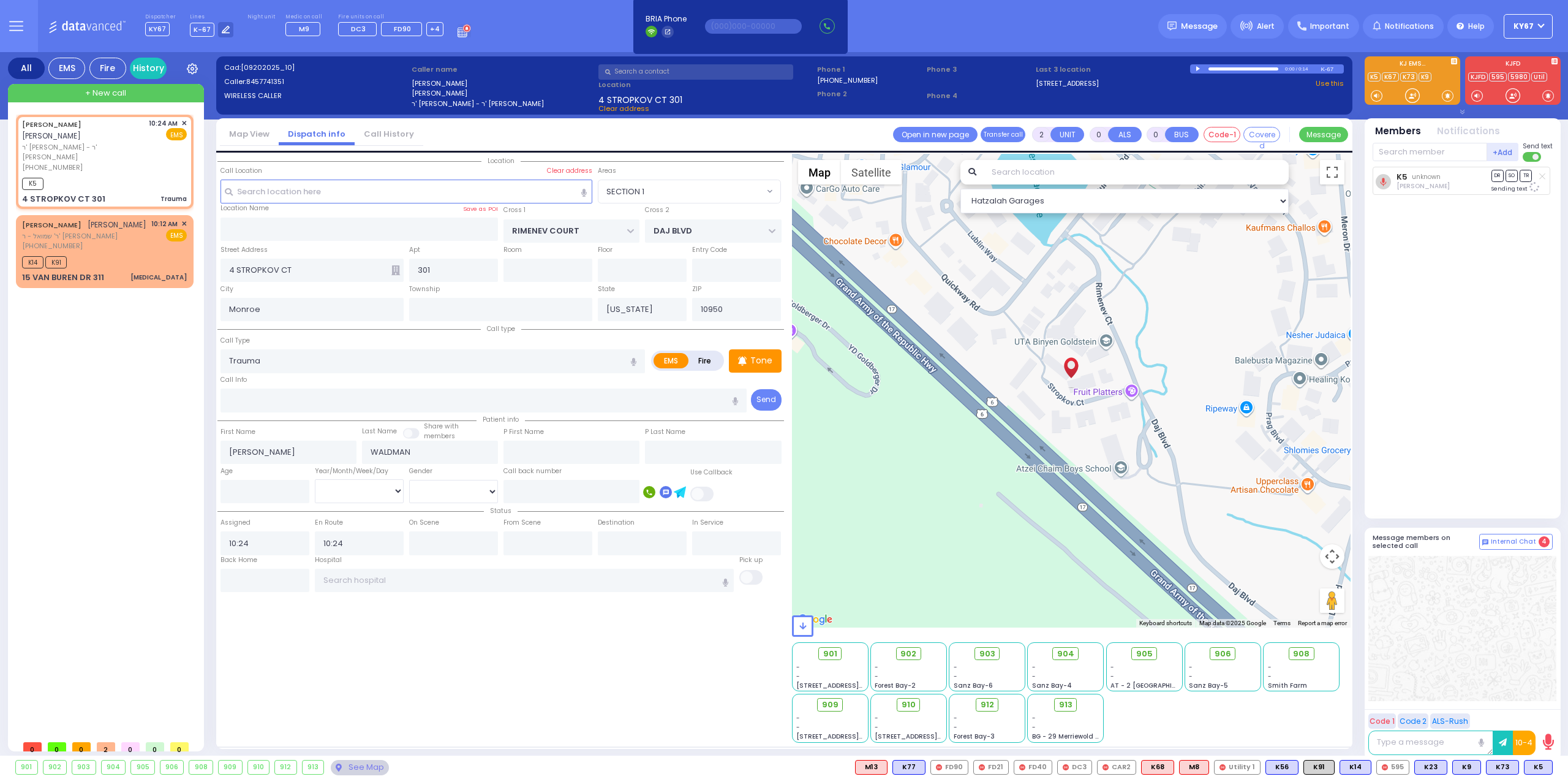
select select
radio input "true"
select select
select select "Hatzalah Garages"
select select "SECTION 1"
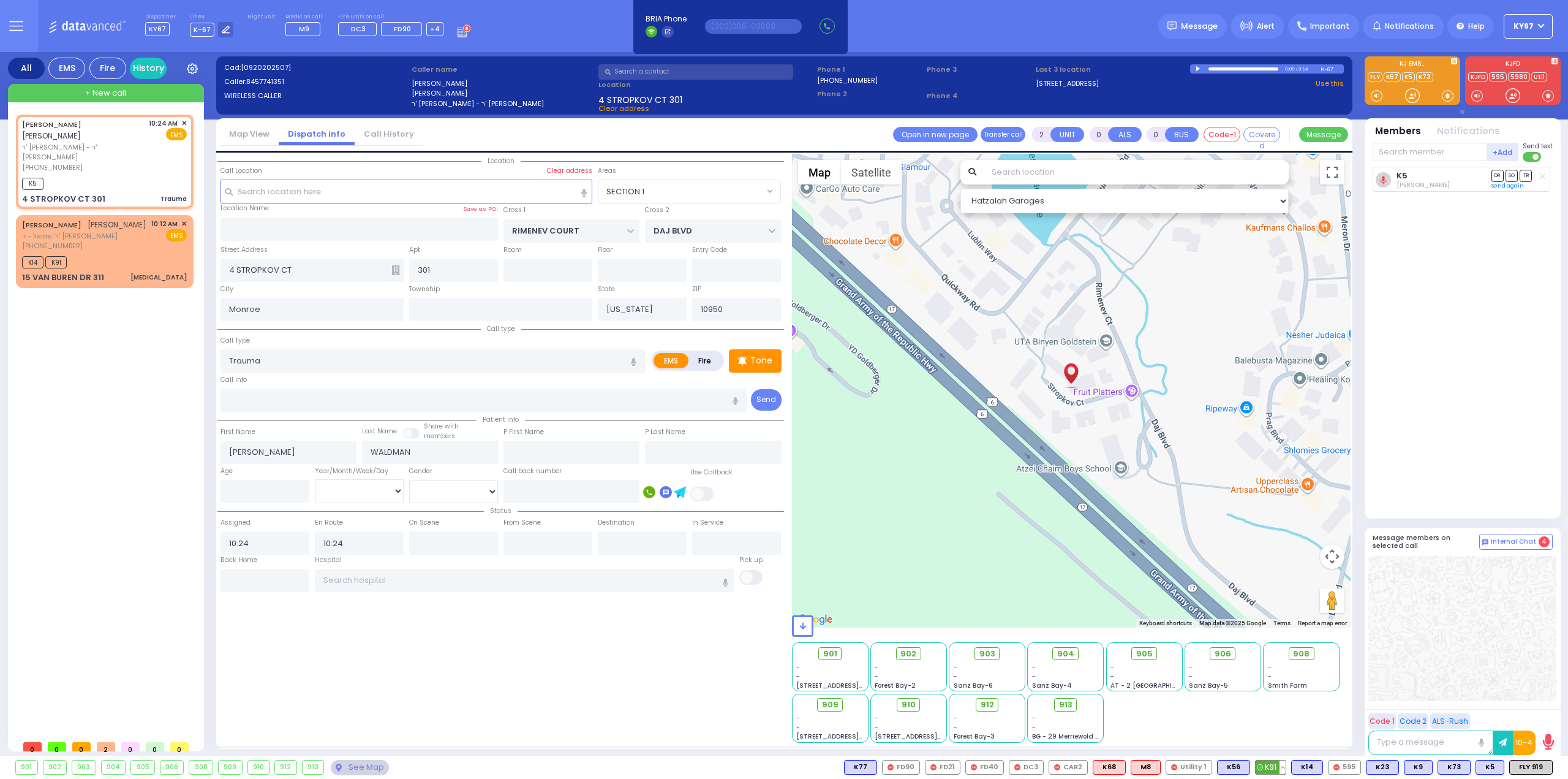
click at [1280, 764] on span "K91" at bounding box center [1270, 767] width 30 height 14
select select
radio input "true"
select select
select select "Hatzalah Garages"
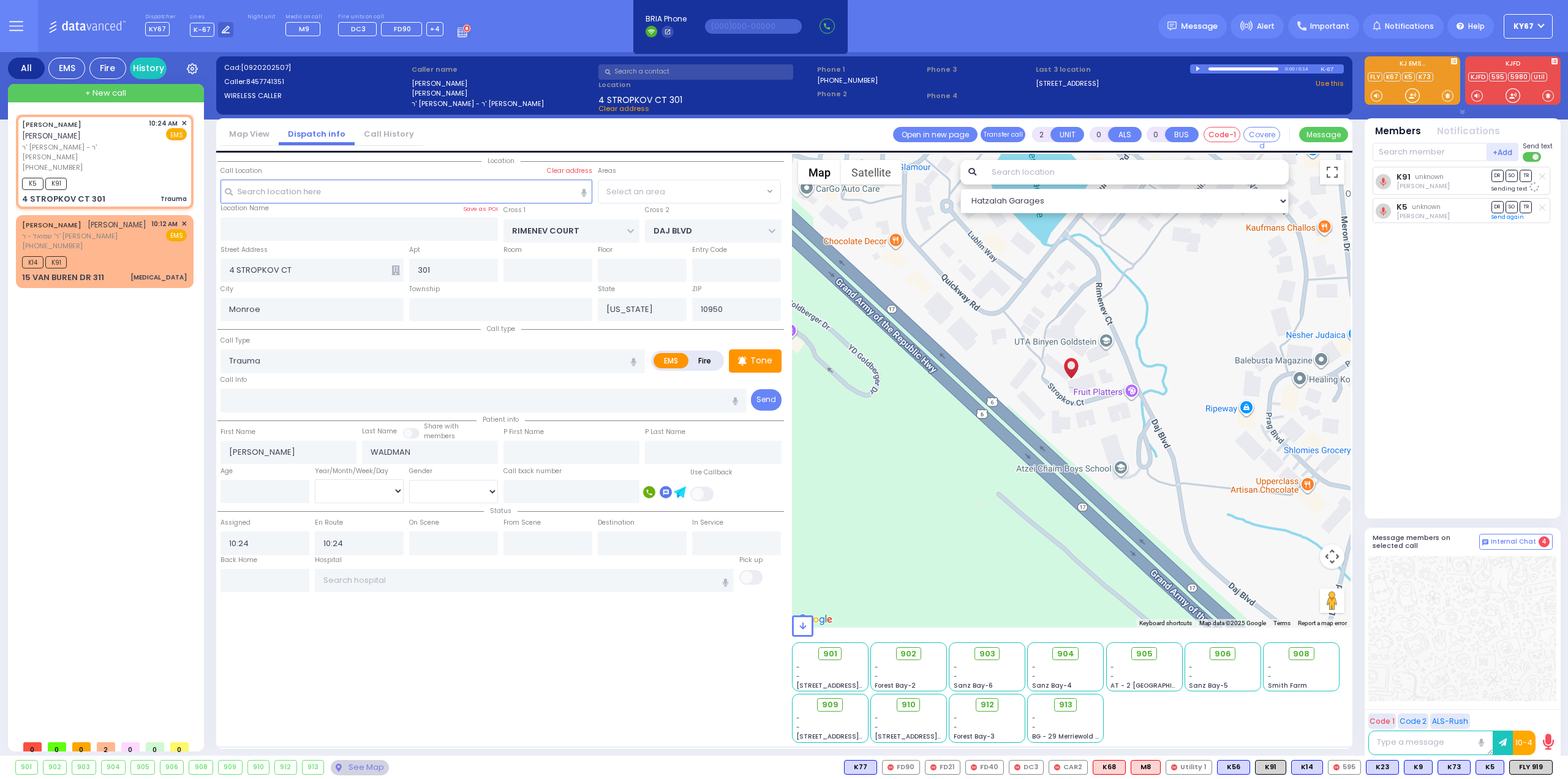
select select "SECTION 1"
